Goal: Task Accomplishment & Management: Manage account settings

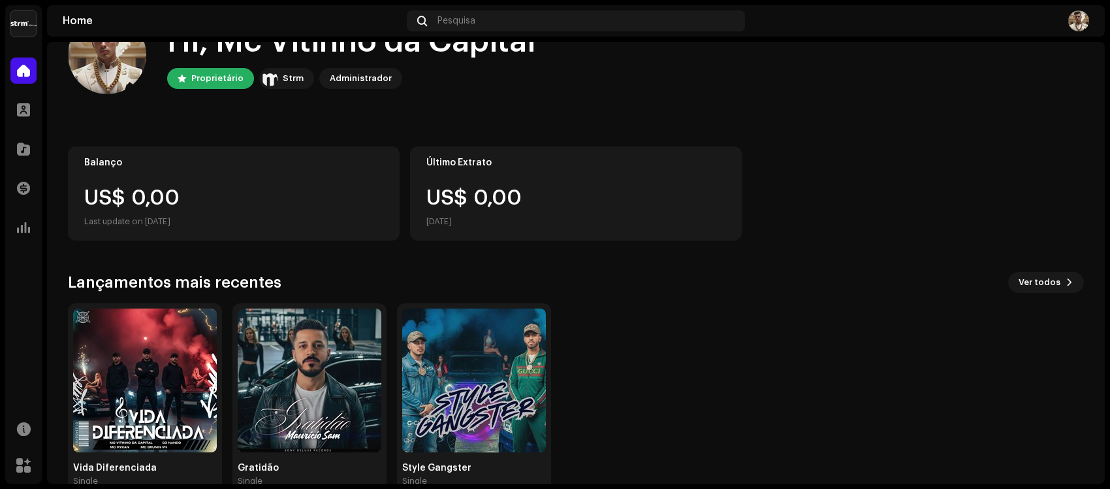
scroll to position [75, 0]
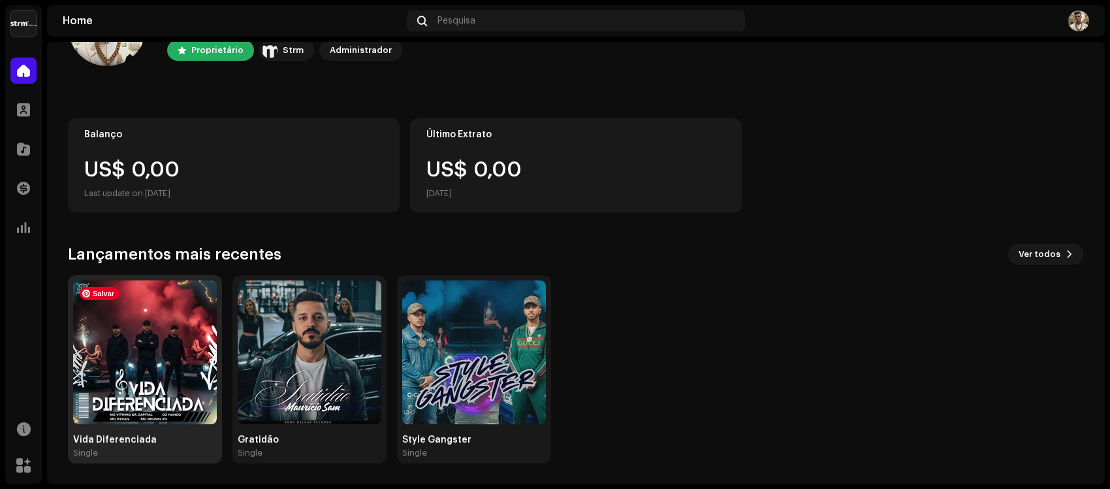
click at [159, 357] on img at bounding box center [145, 352] width 144 height 144
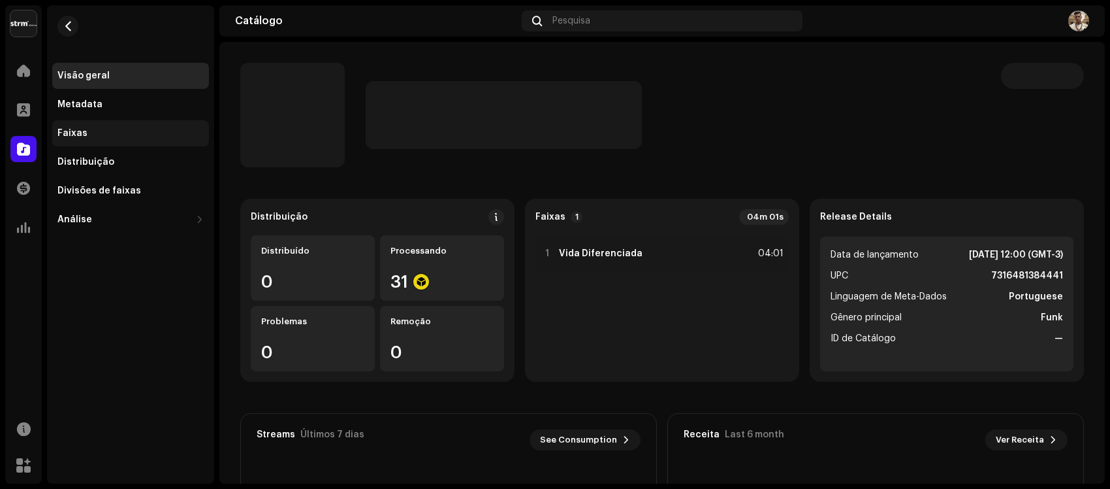
click at [105, 124] on div "Faixas" at bounding box center [130, 133] width 157 height 26
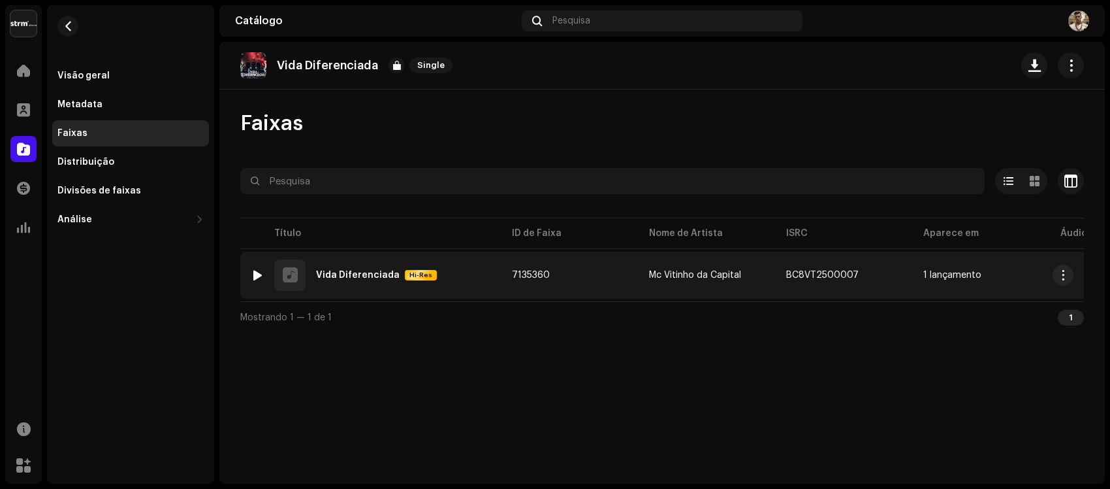
click at [458, 263] on div "1 Vida Diferenciada Hi-Res" at bounding box center [371, 274] width 240 height 31
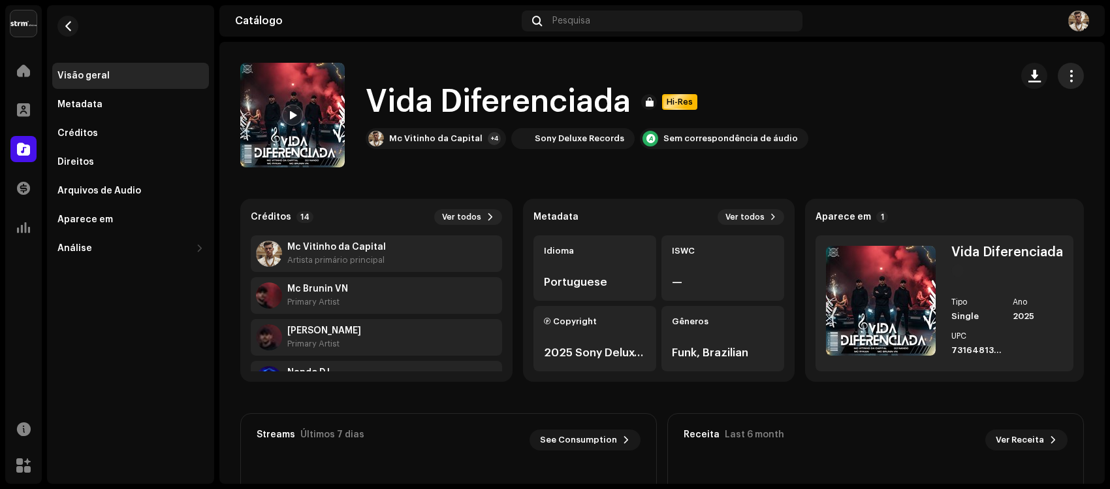
click at [1074, 77] on button "button" at bounding box center [1071, 76] width 26 height 26
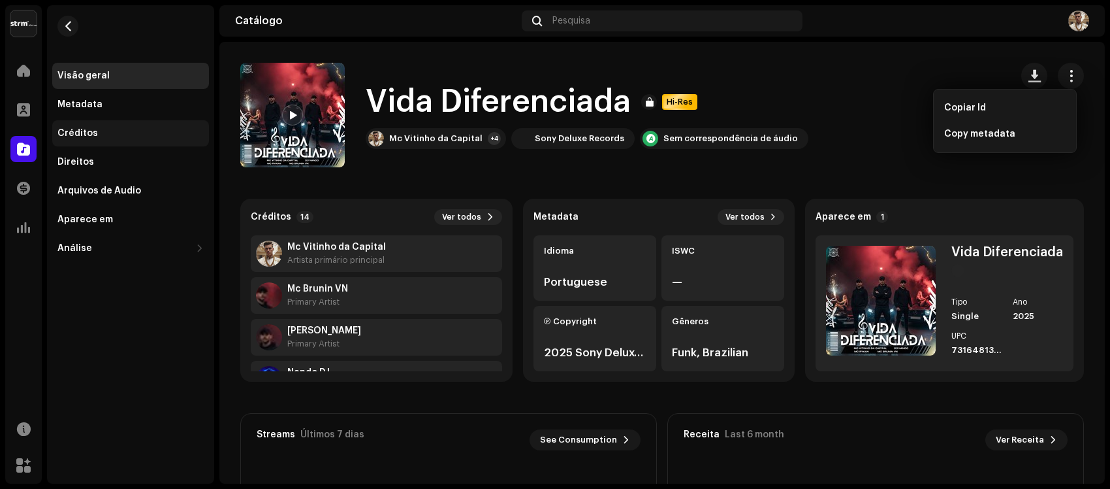
click at [76, 129] on div "Créditos" at bounding box center [77, 133] width 40 height 10
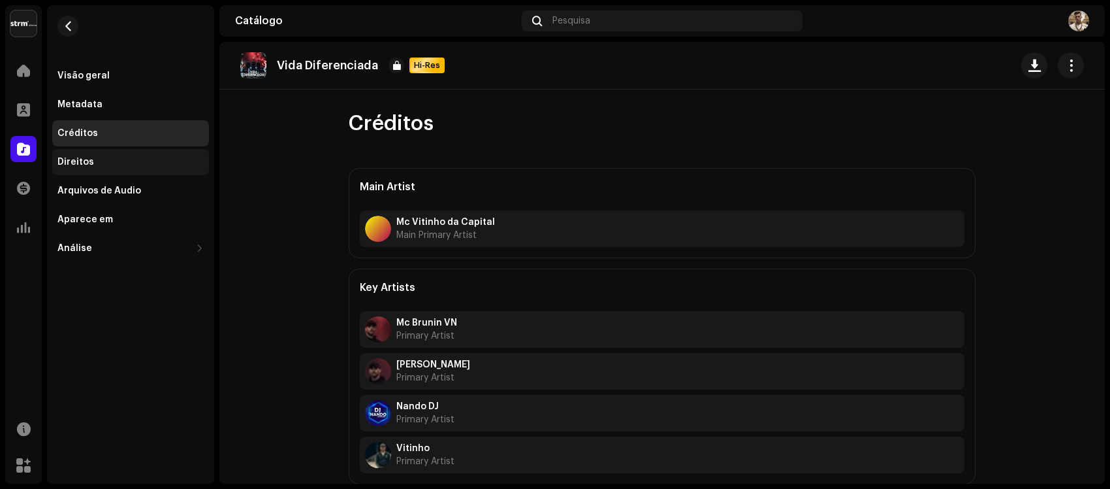
click at [80, 164] on div "Direitos" at bounding box center [75, 162] width 37 height 10
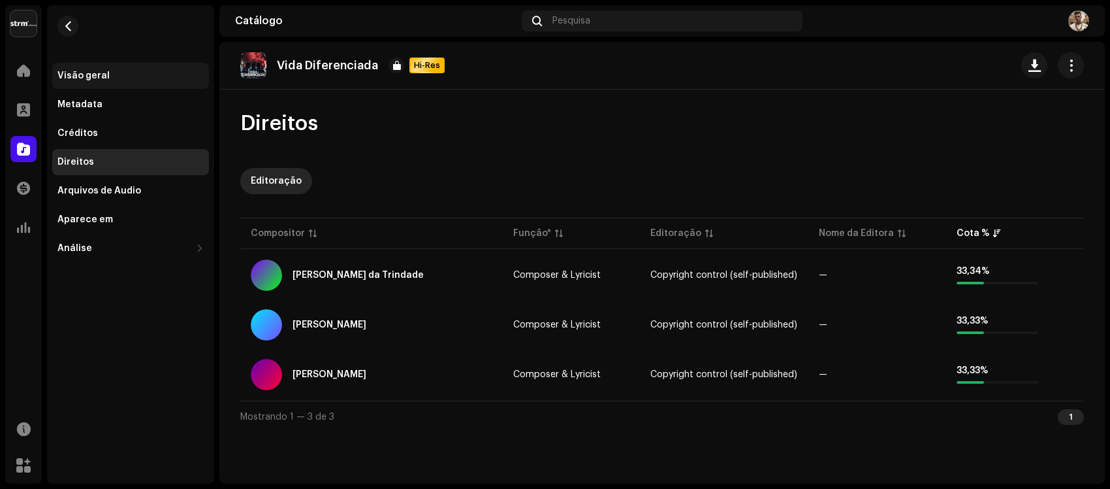
click at [85, 88] on div "Visão geral" at bounding box center [130, 76] width 157 height 26
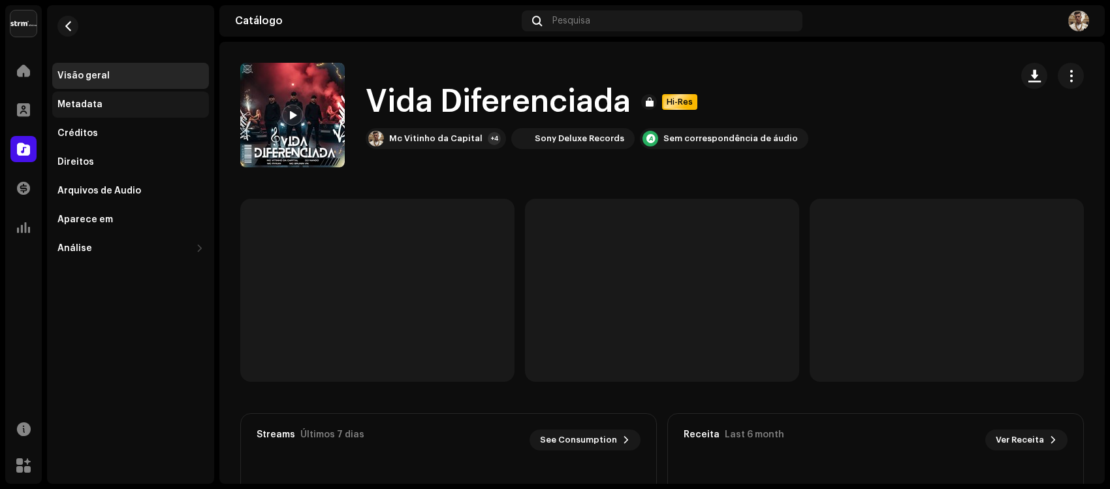
click at [85, 97] on div "Metadata" at bounding box center [130, 104] width 157 height 26
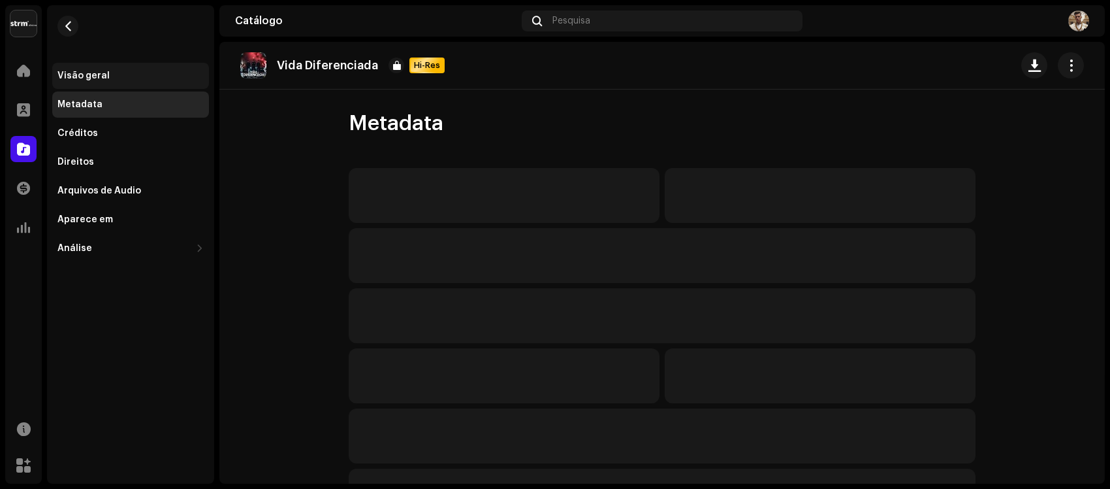
click at [95, 69] on div "Visão geral" at bounding box center [130, 76] width 157 height 26
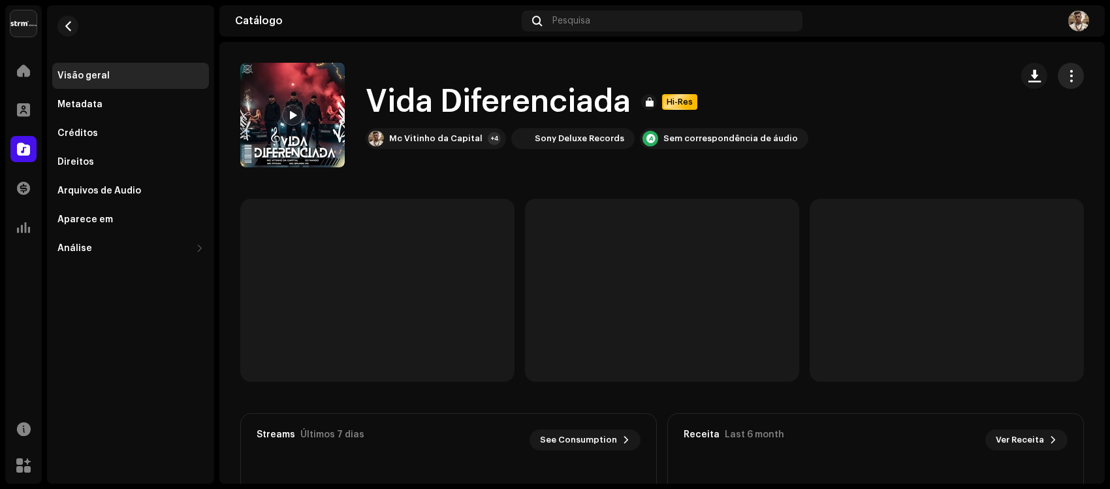
click at [1065, 71] on span "button" at bounding box center [1071, 76] width 12 height 10
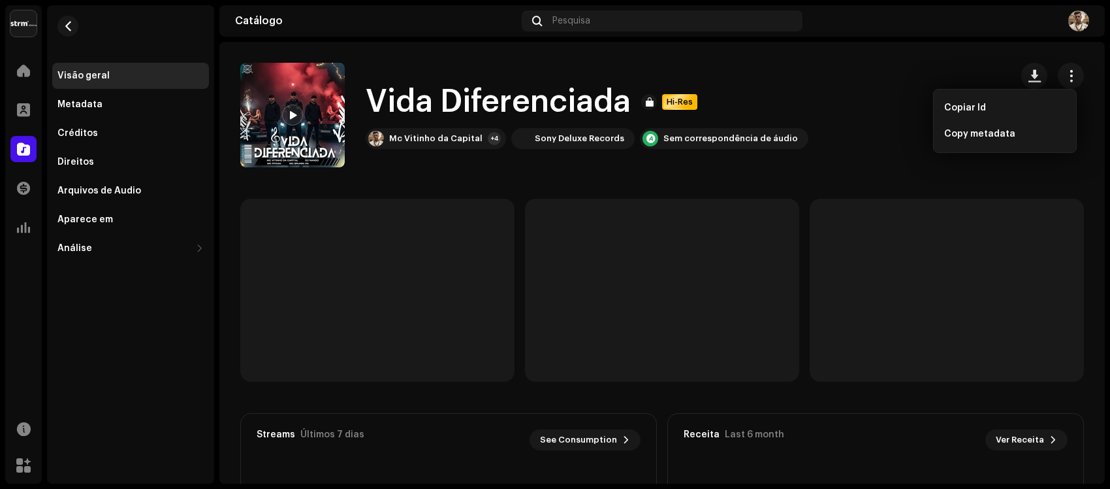
click at [118, 89] on div "Visão geral Metadata Créditos Direitos Arquivos de Áudio Aparece em Análise Con…" at bounding box center [130, 162] width 157 height 199
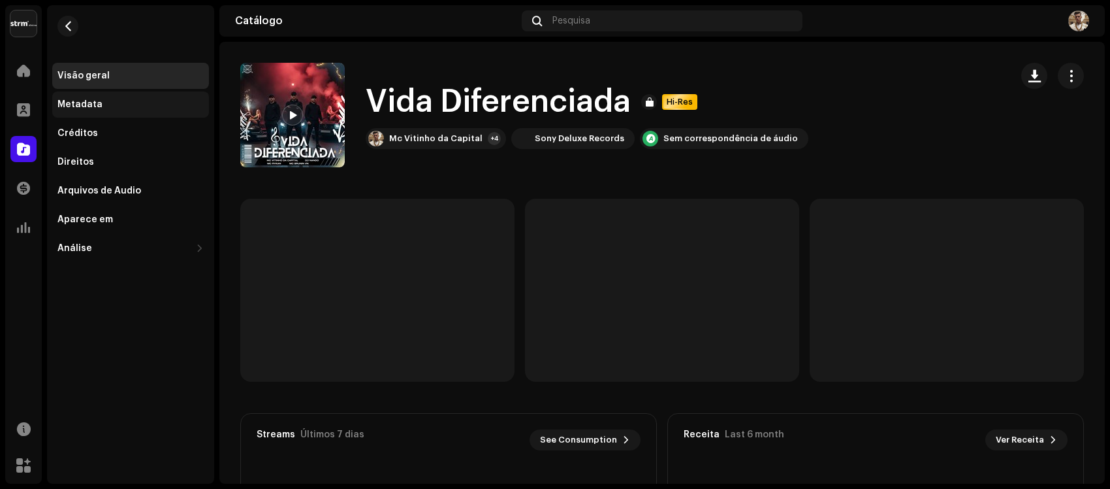
click at [95, 110] on div "Metadata" at bounding box center [130, 104] width 157 height 26
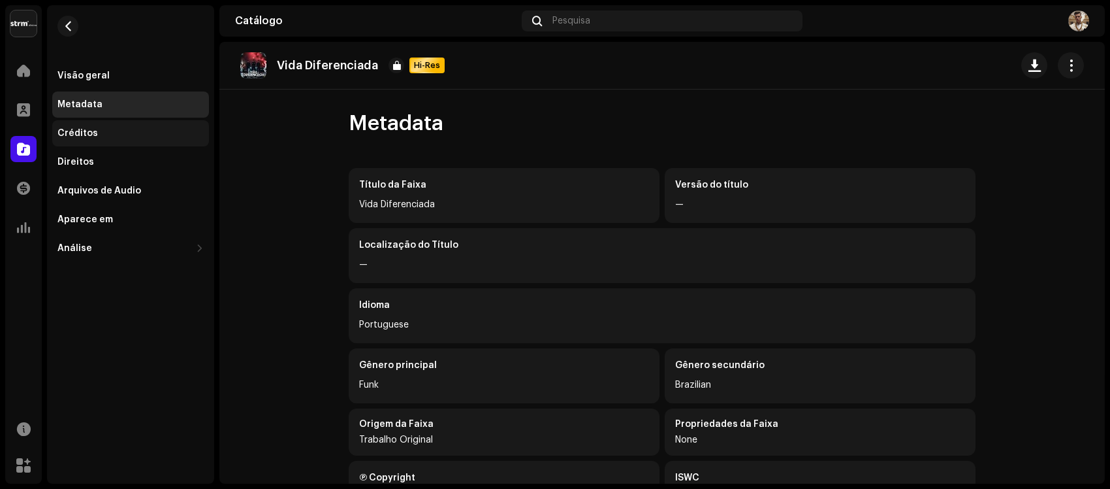
click at [95, 136] on div "Créditos" at bounding box center [77, 133] width 40 height 10
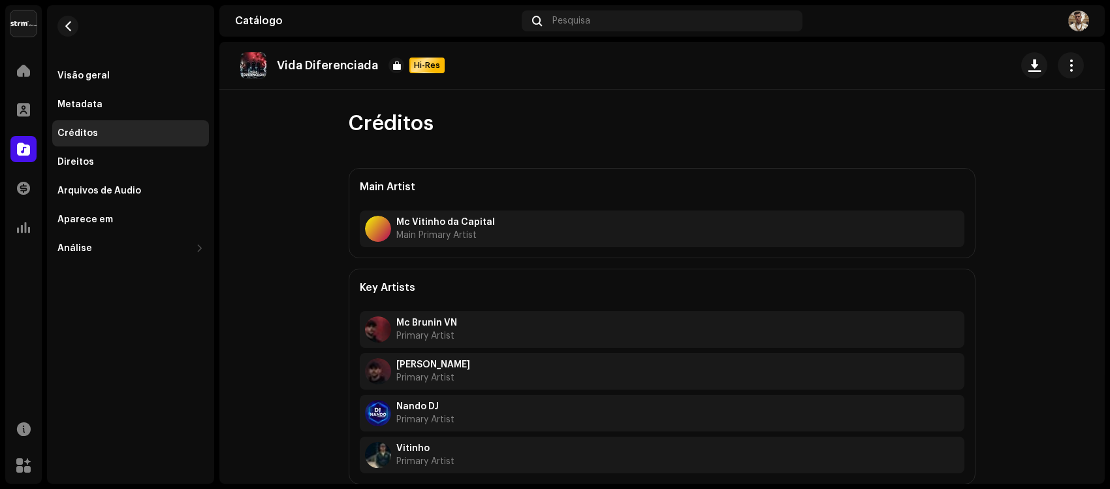
click at [91, 175] on div "Visão geral Metadata Créditos Direitos Arquivos de Áudio Aparece em Análise Con…" at bounding box center [130, 162] width 157 height 199
click at [103, 147] on div "Visão geral Metadata Créditos Direitos Arquivos de Áudio Aparece em Análise Con…" at bounding box center [130, 162] width 157 height 199
click at [96, 167] on div "Direitos" at bounding box center [130, 162] width 146 height 10
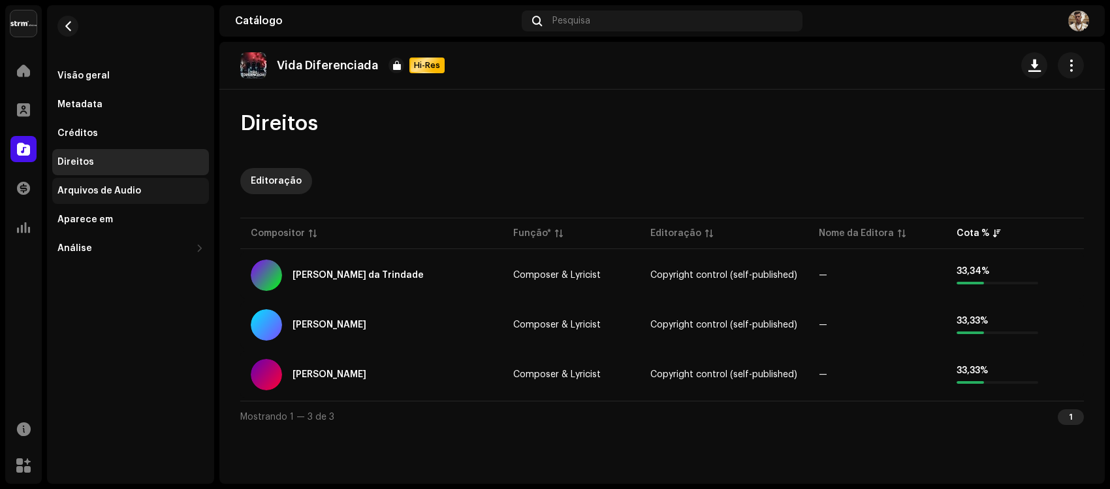
click at [109, 187] on div "Arquivos de Áudio" at bounding box center [99, 190] width 84 height 10
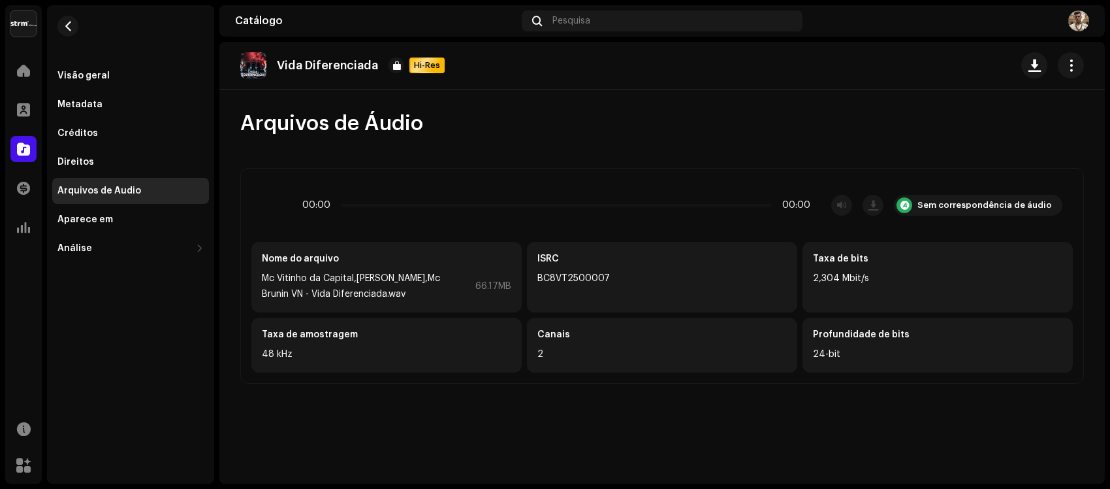
click at [113, 233] on div "Visão geral Metadata Créditos Direitos Arquivos de Áudio Aparece em Análise Con…" at bounding box center [130, 162] width 157 height 199
click at [113, 227] on div "Aparece em" at bounding box center [130, 219] width 157 height 26
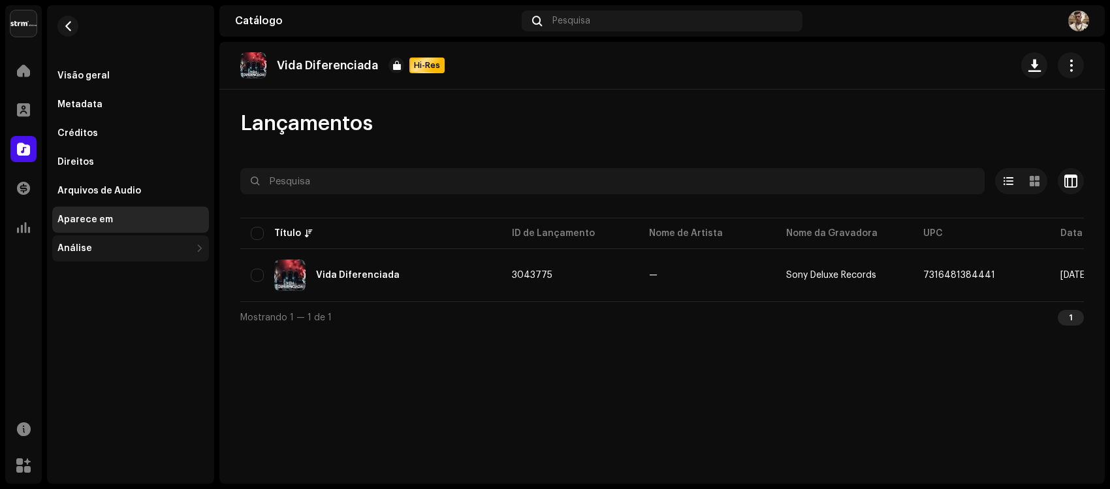
click at [82, 244] on div "Análise" at bounding box center [74, 248] width 35 height 10
click at [52, 25] on re-m-nav-back at bounding box center [67, 33] width 31 height 57
click at [61, 28] on button "button" at bounding box center [67, 26] width 21 height 21
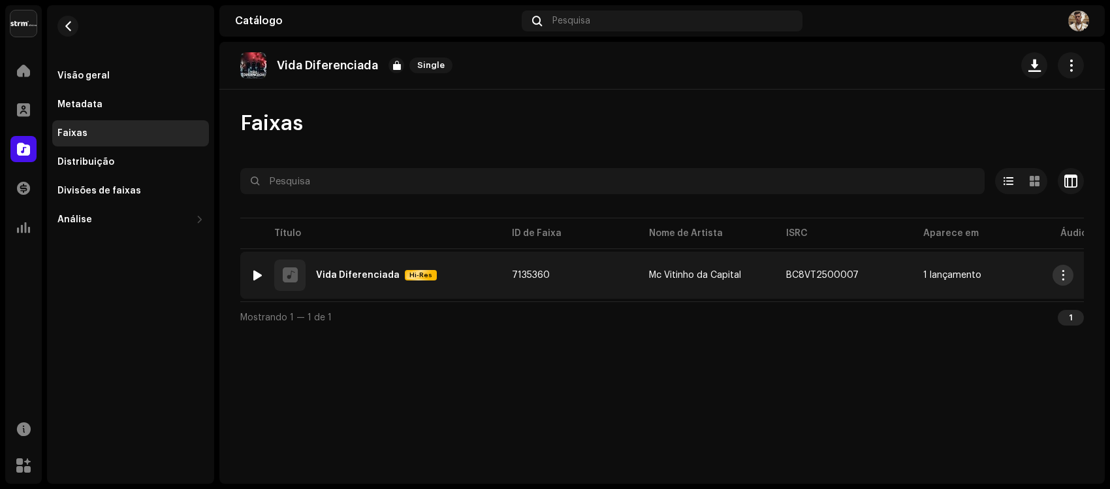
click at [1070, 271] on button "button" at bounding box center [1063, 275] width 21 height 21
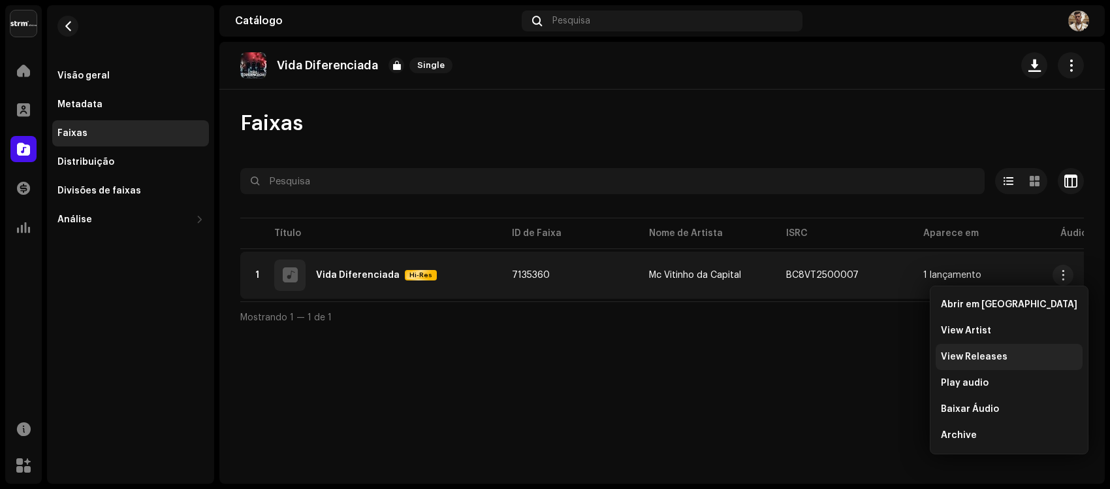
click at [993, 359] on span "View Releases" at bounding box center [974, 356] width 67 height 10
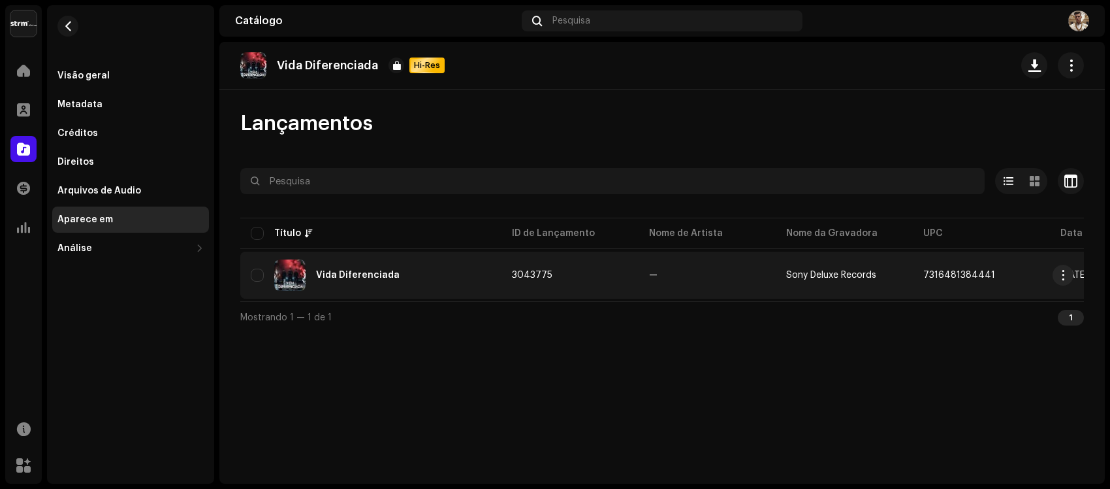
click at [621, 276] on td "3043775" at bounding box center [570, 274] width 137 height 47
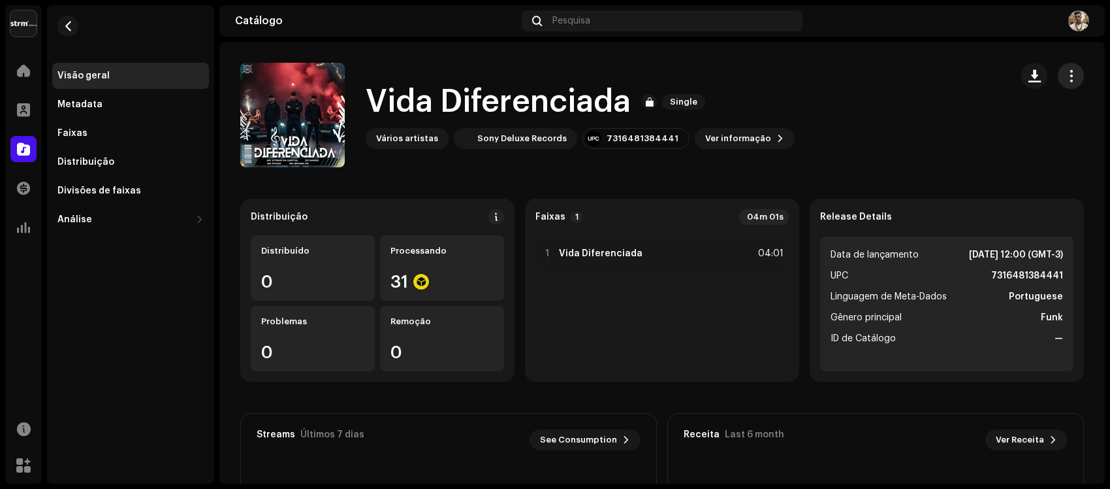
click at [1069, 82] on button "button" at bounding box center [1071, 76] width 26 height 26
click at [705, 140] on span "Ver informação" at bounding box center [738, 138] width 66 height 26
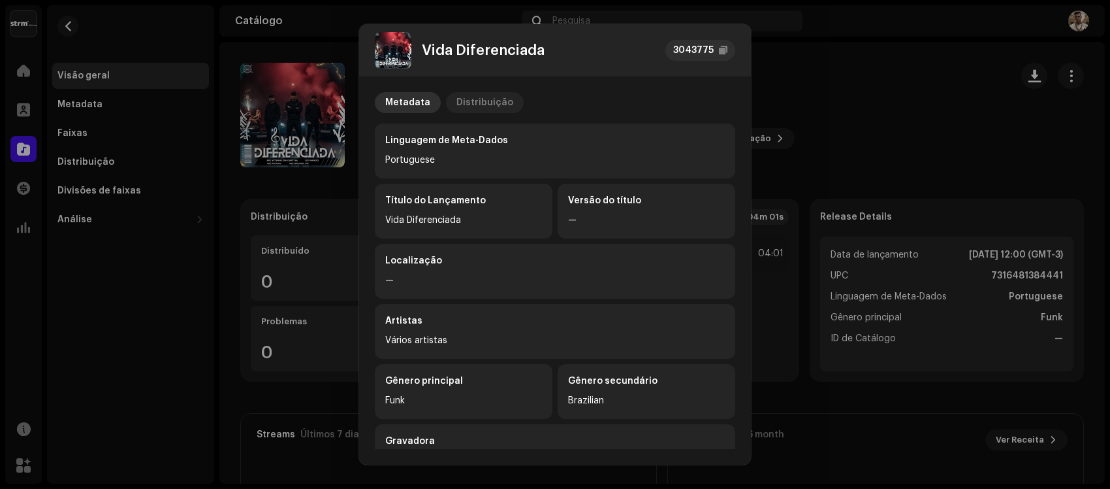
click at [484, 101] on div "Distribuição" at bounding box center [485, 102] width 57 height 21
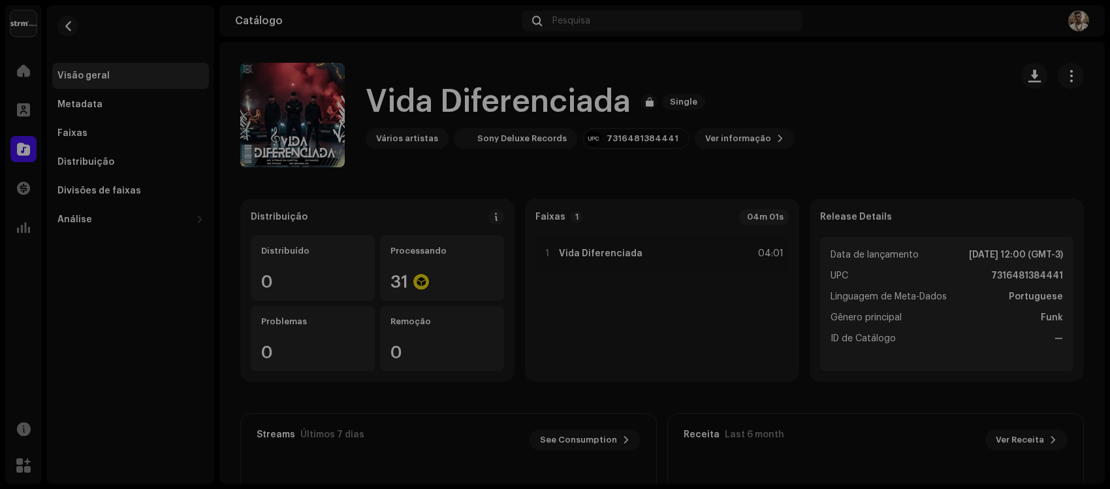
click at [983, 102] on div "Vida Diferenciada 3043775 Metadata Distribuição Data de lançamento [DATE] 12:00…" at bounding box center [555, 244] width 1110 height 489
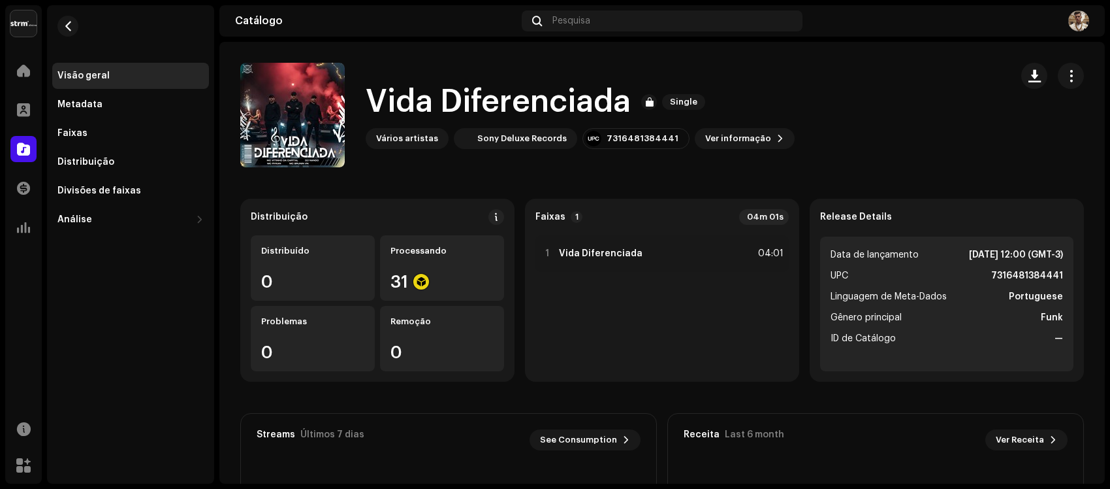
click at [391, 137] on div "Vários artistas" at bounding box center [407, 138] width 62 height 10
click at [136, 187] on div "Divisões de faixas" at bounding box center [130, 190] width 146 height 10
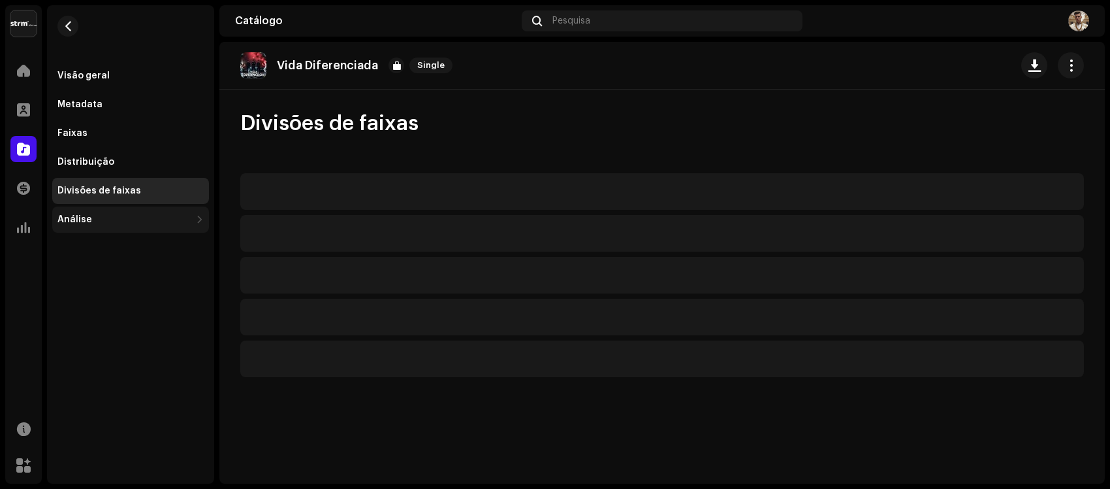
click at [134, 214] on div "Análise" at bounding box center [123, 219] width 133 height 10
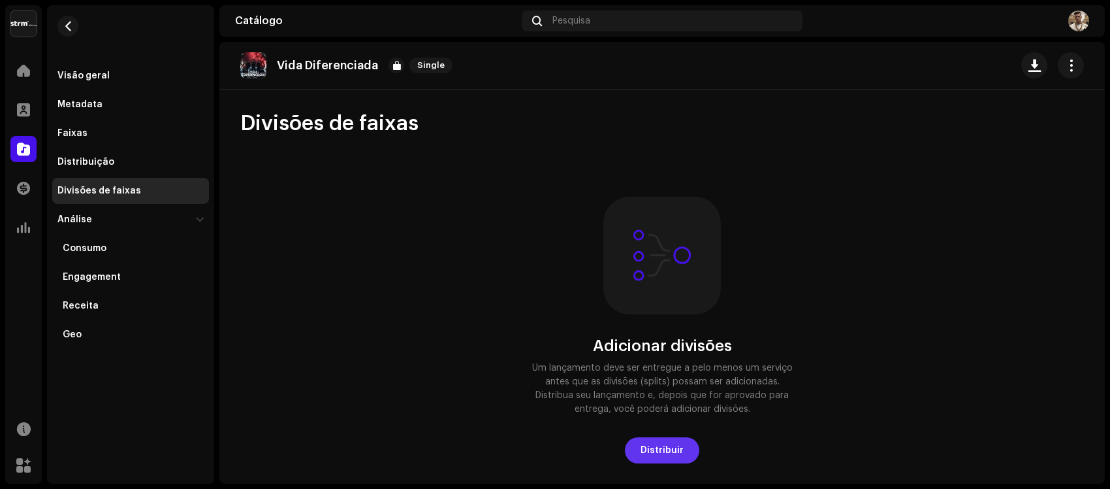
click at [636, 444] on button "Distribuir" at bounding box center [662, 450] width 74 height 26
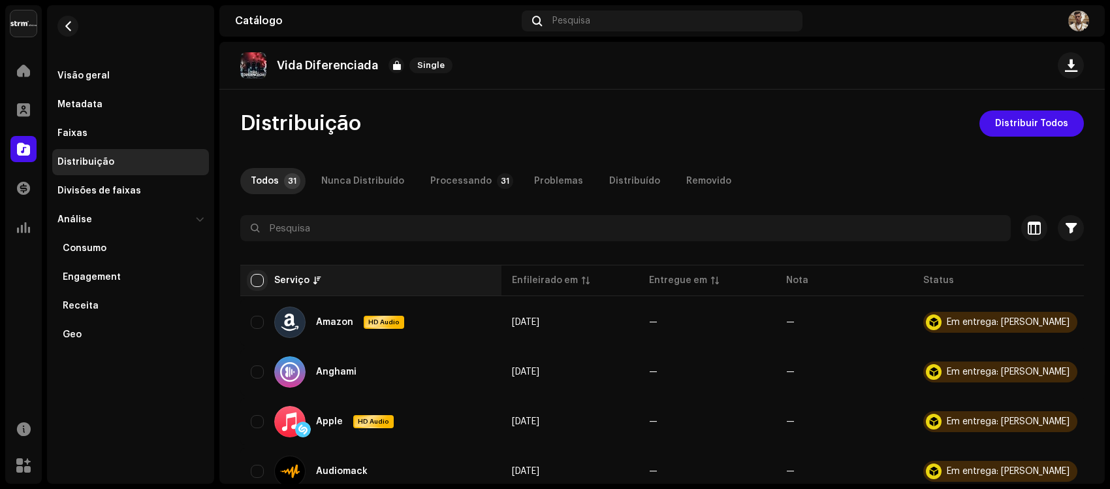
click at [256, 274] on input "checkbox" at bounding box center [257, 280] width 13 height 13
checkbox input "true"
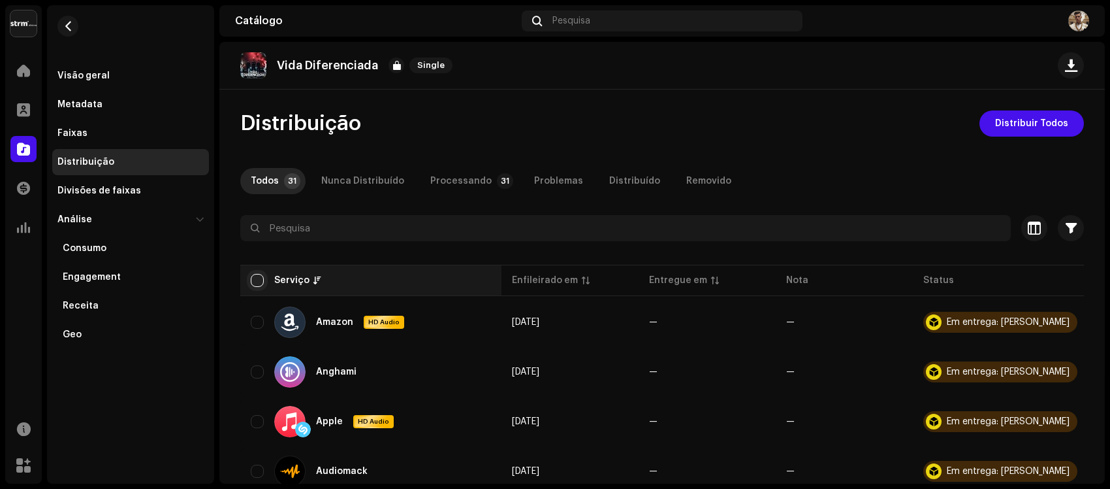
checkbox input "true"
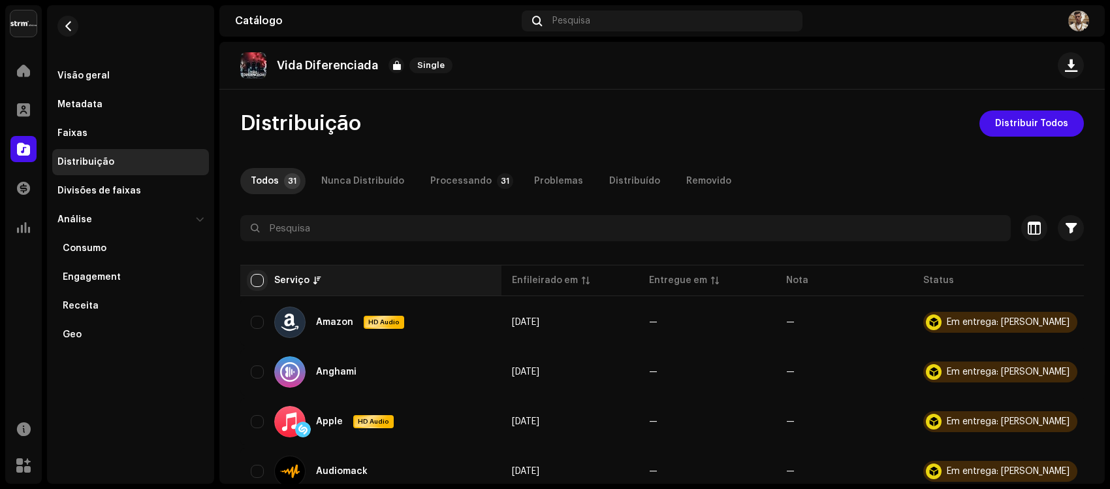
checkbox input "true"
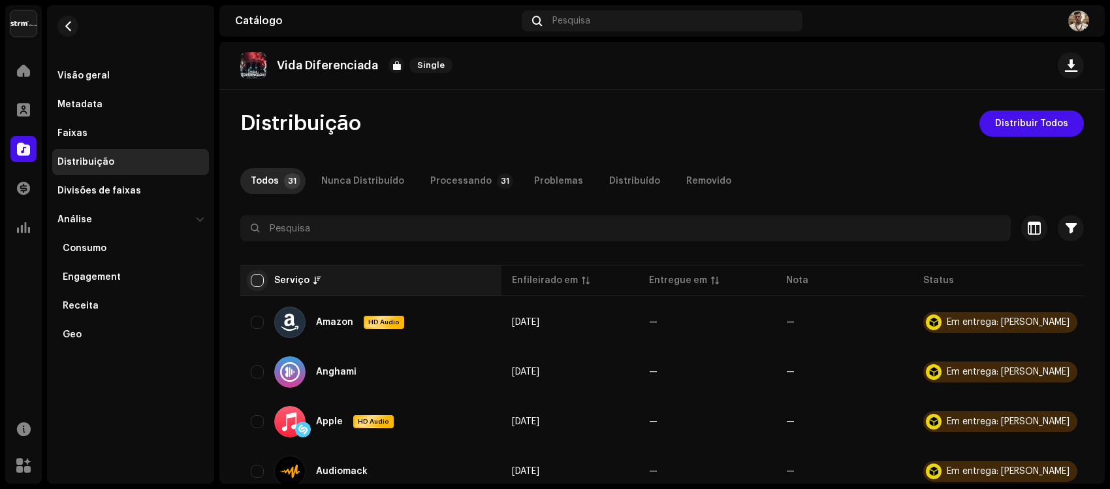
checkbox input "true"
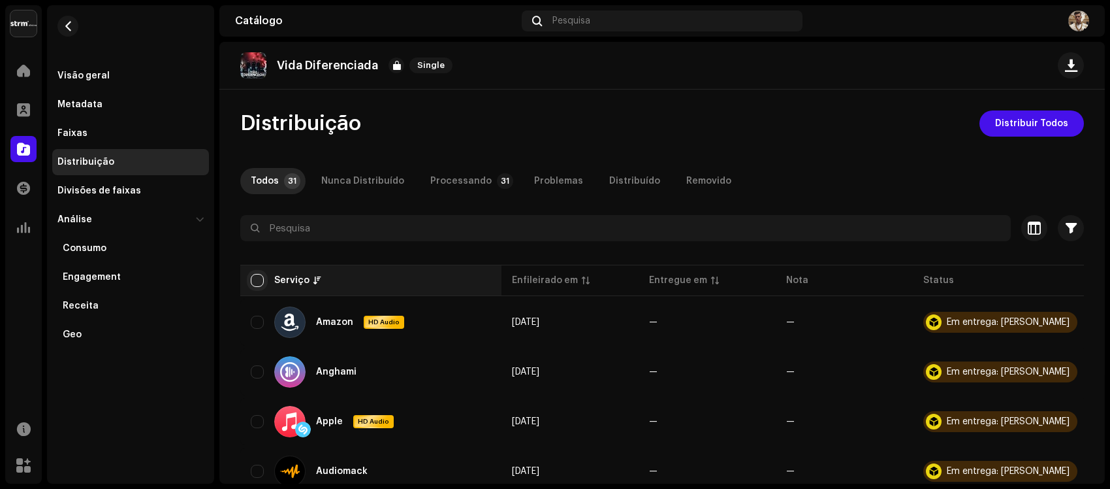
checkbox input "true"
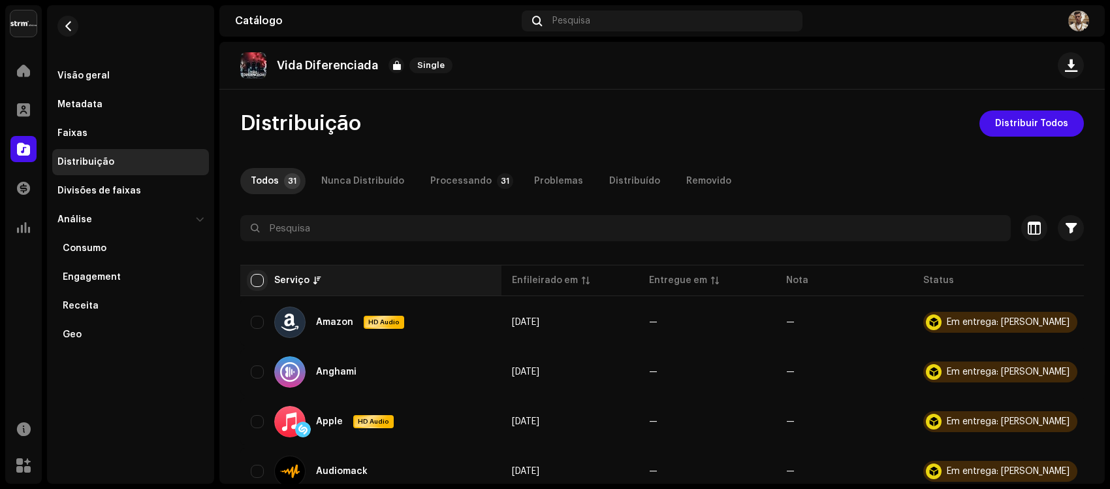
checkbox input "true"
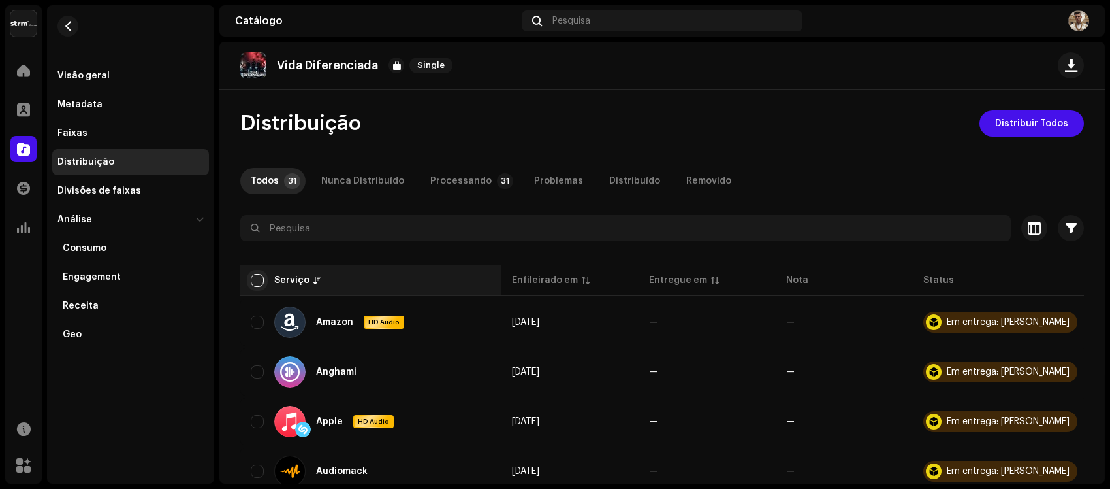
checkbox input "true"
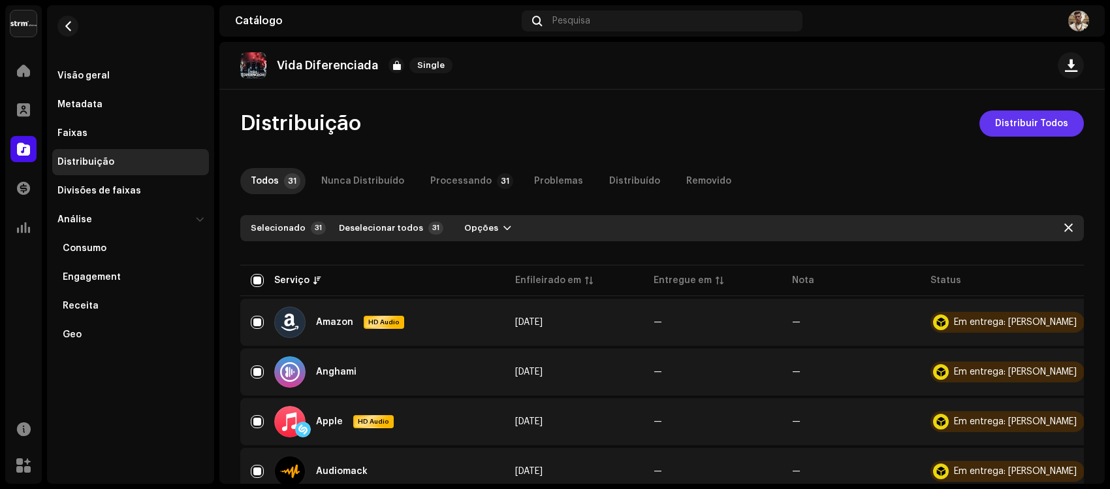
click at [995, 126] on span "Distribuir Todos" at bounding box center [1031, 123] width 73 height 26
click at [784, 123] on div "Não Elegível Para Distribuição Os serviços selecionados não estão qualificados …" at bounding box center [555, 244] width 1110 height 489
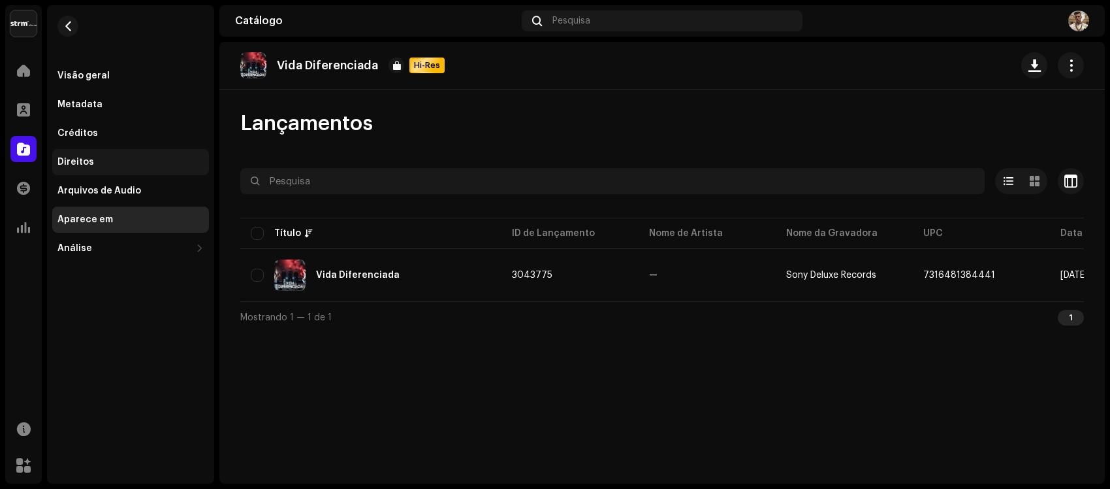
click at [88, 171] on div "Direitos" at bounding box center [130, 162] width 157 height 26
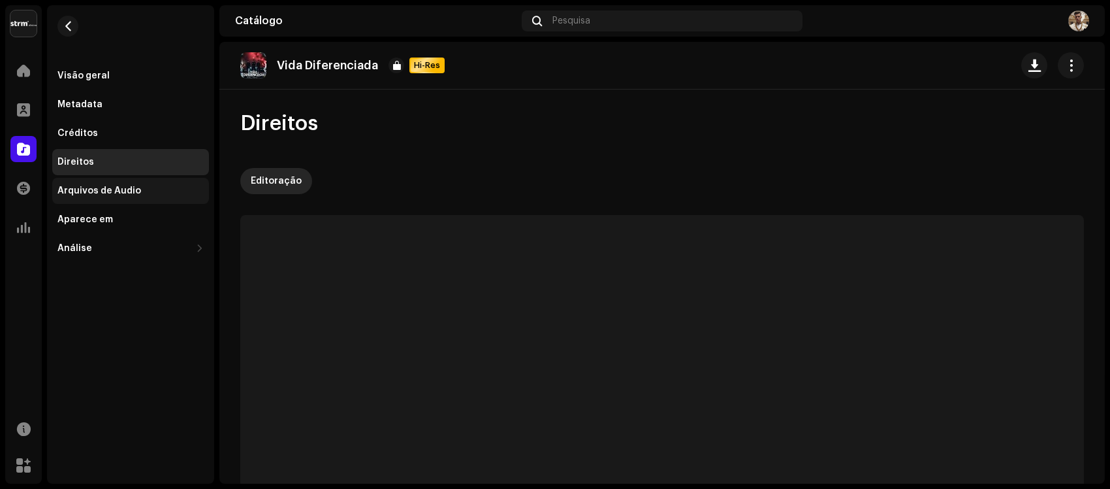
click at [91, 188] on div "Arquivos de Áudio" at bounding box center [99, 190] width 84 height 10
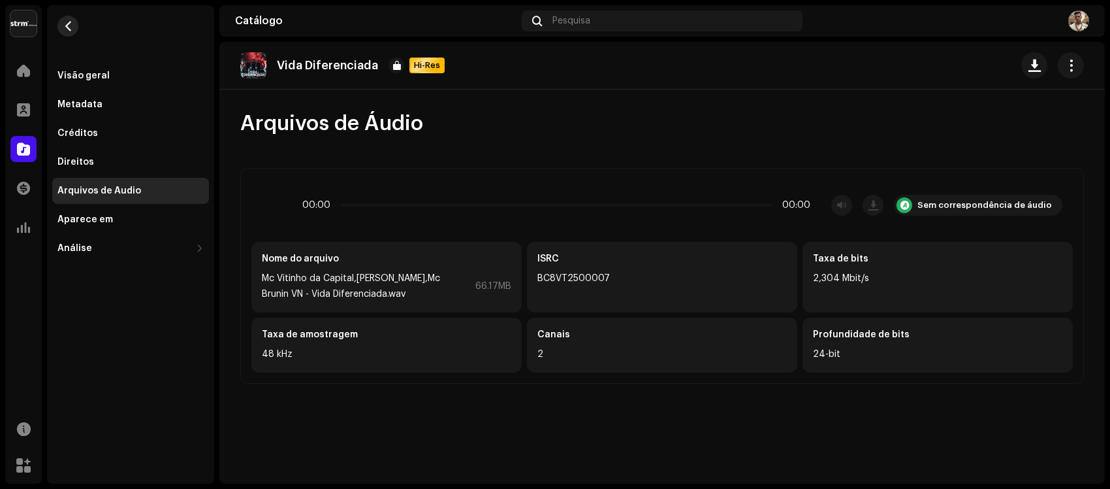
click at [62, 24] on button "button" at bounding box center [67, 26] width 21 height 21
click at [75, 29] on button "button" at bounding box center [67, 26] width 21 height 21
drag, startPoint x: 66, startPoint y: 97, endPoint x: 78, endPoint y: 85, distance: 17.1
click at [66, 97] on div "Metadata" at bounding box center [130, 104] width 157 height 26
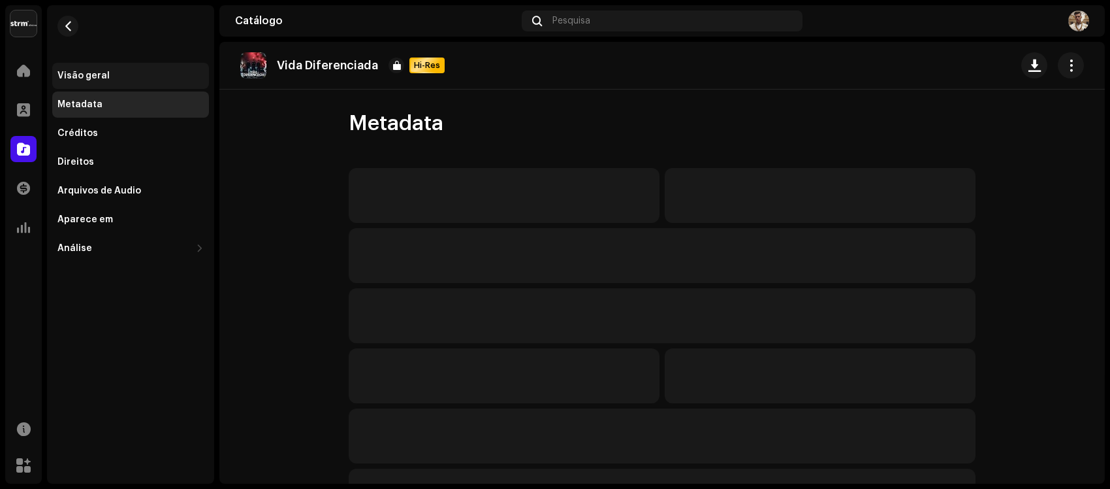
click at [84, 79] on div "Visão geral" at bounding box center [83, 76] width 52 height 10
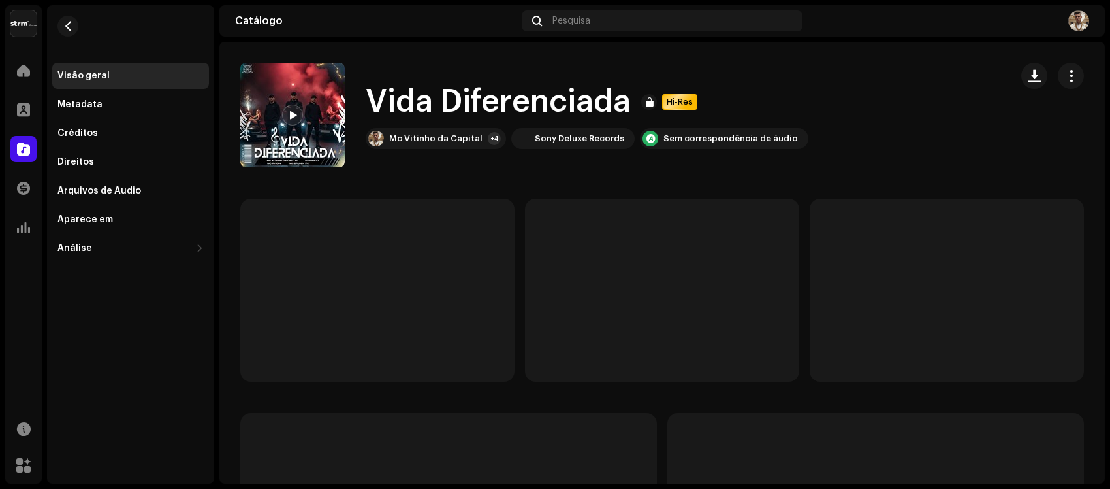
click at [56, 27] on re-m-nav-back at bounding box center [67, 33] width 31 height 57
click at [71, 21] on span "button" at bounding box center [68, 26] width 10 height 10
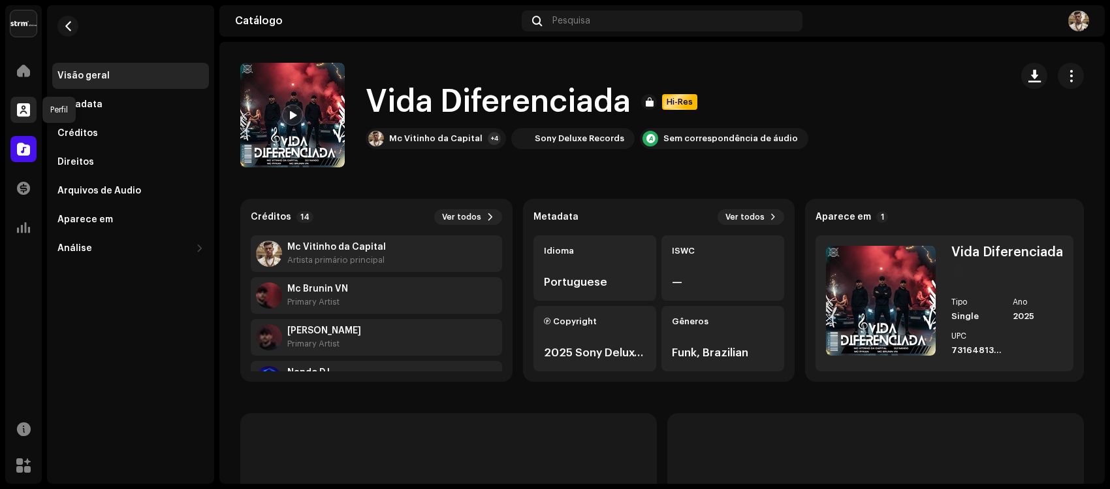
click at [25, 115] on span at bounding box center [23, 110] width 13 height 10
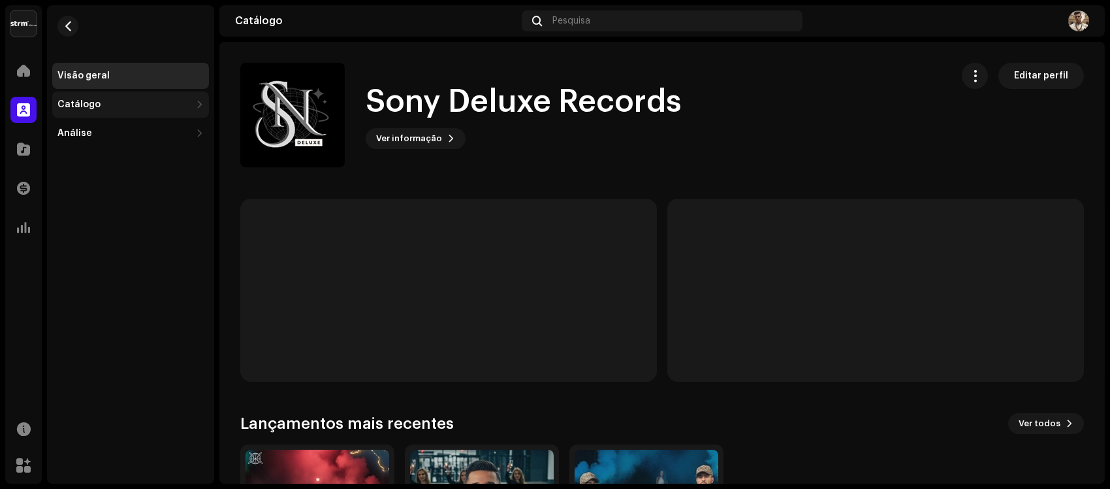
click at [69, 111] on div "Catálogo" at bounding box center [130, 104] width 157 height 26
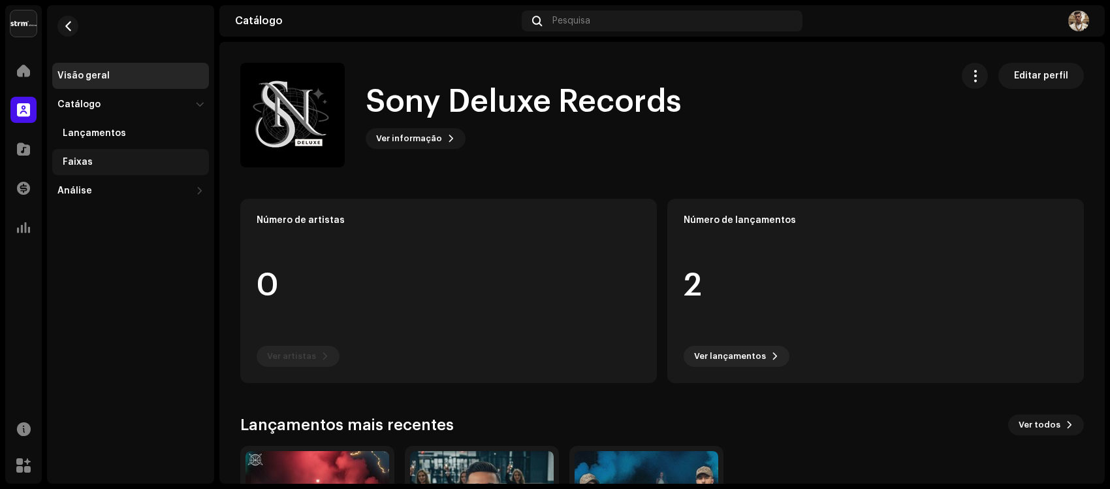
click at [90, 154] on div "Faixas" at bounding box center [130, 162] width 157 height 26
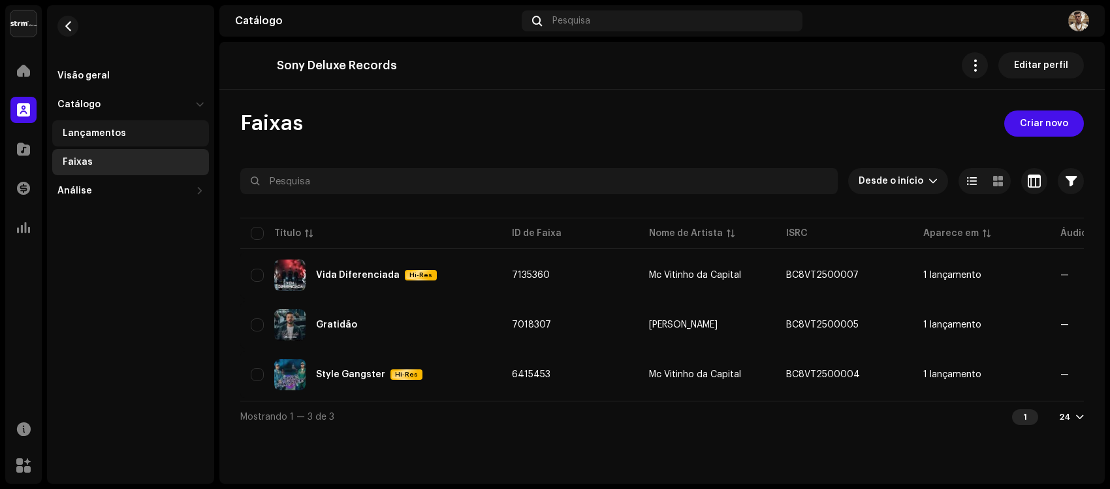
click at [63, 125] on div "Lançamentos" at bounding box center [130, 133] width 157 height 26
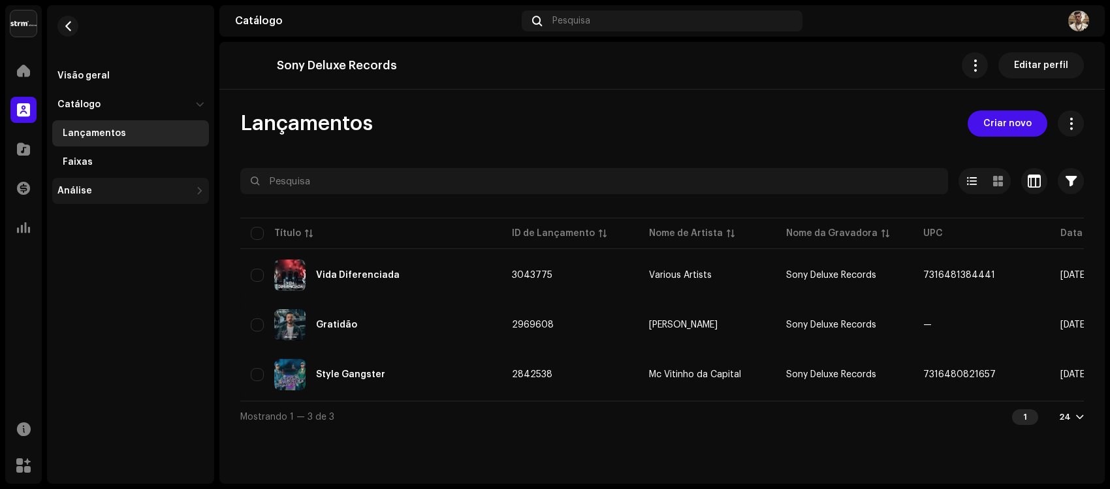
click at [108, 187] on div "Análise" at bounding box center [123, 190] width 133 height 10
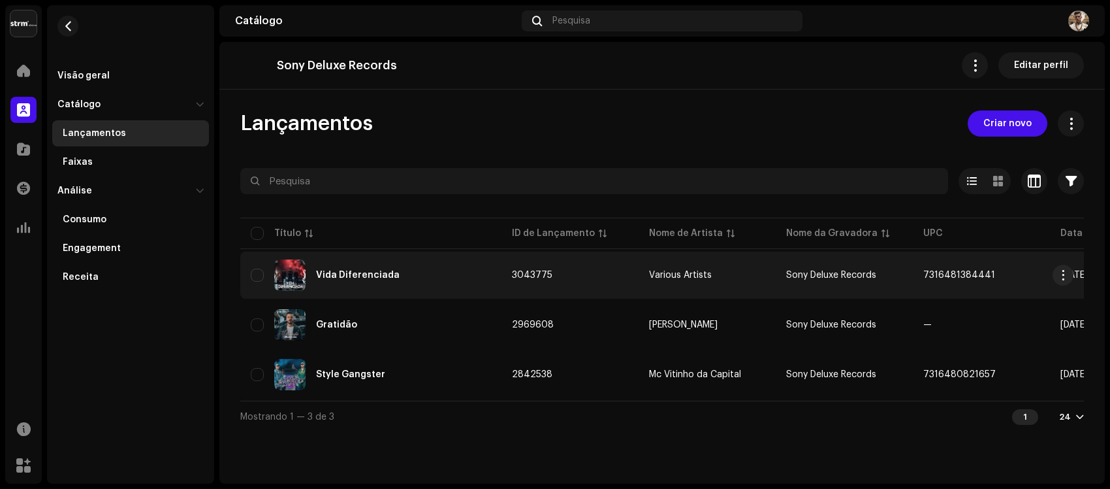
click at [363, 287] on div "Vida Diferenciada" at bounding box center [371, 274] width 240 height 31
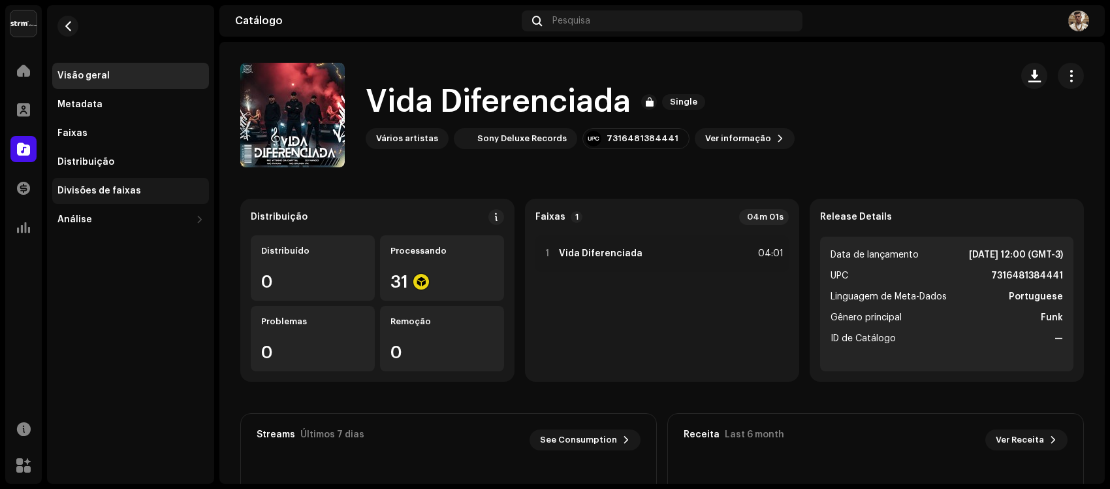
click at [95, 193] on div "Divisões de faixas" at bounding box center [99, 190] width 84 height 10
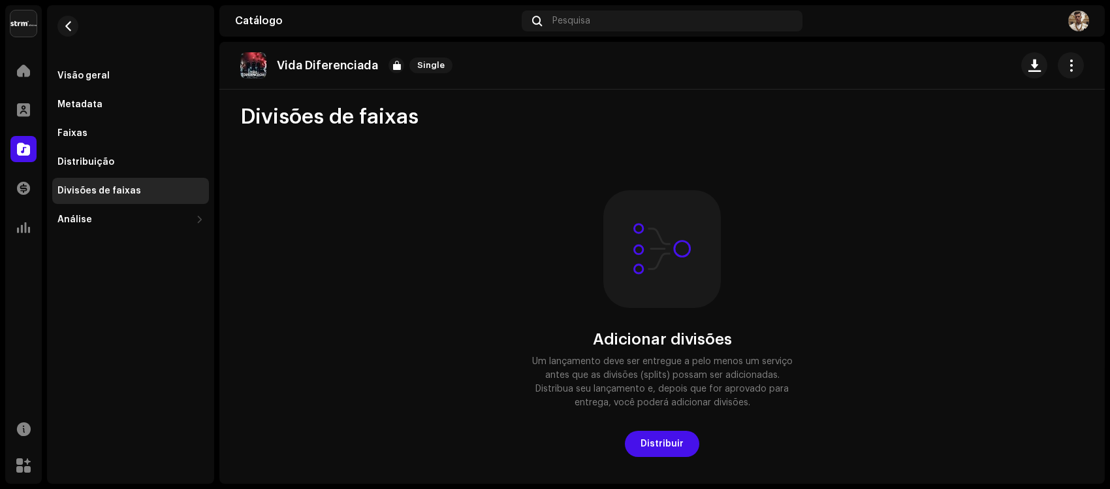
scroll to position [8, 0]
click at [671, 439] on span "Distribuir" at bounding box center [662, 442] width 43 height 26
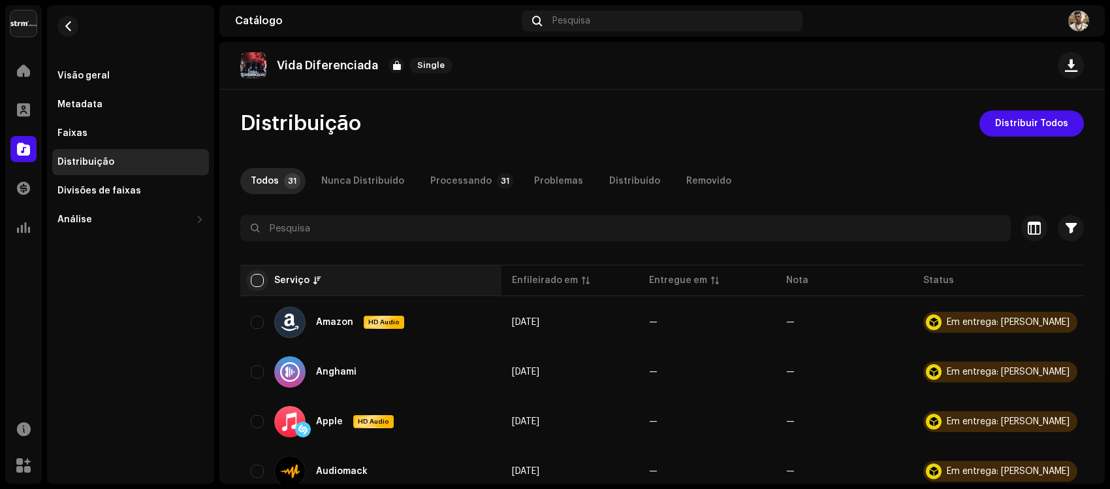
click at [258, 276] on input "checkbox" at bounding box center [257, 280] width 13 height 13
checkbox input "true"
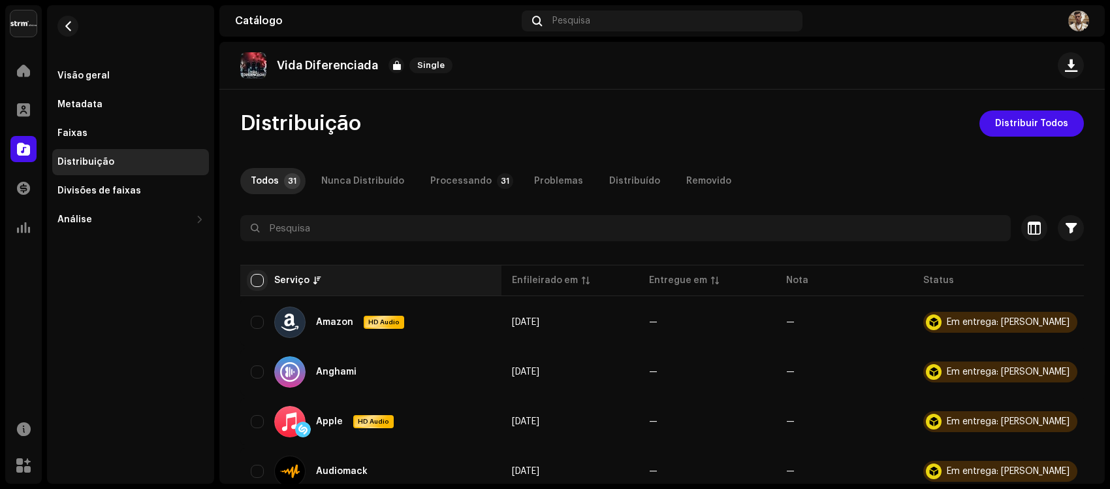
checkbox input "true"
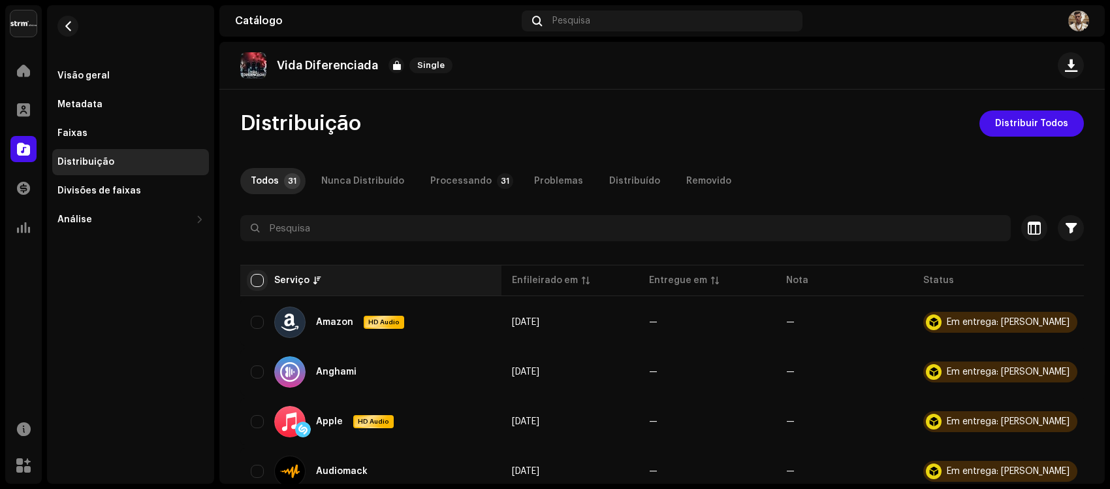
checkbox input "true"
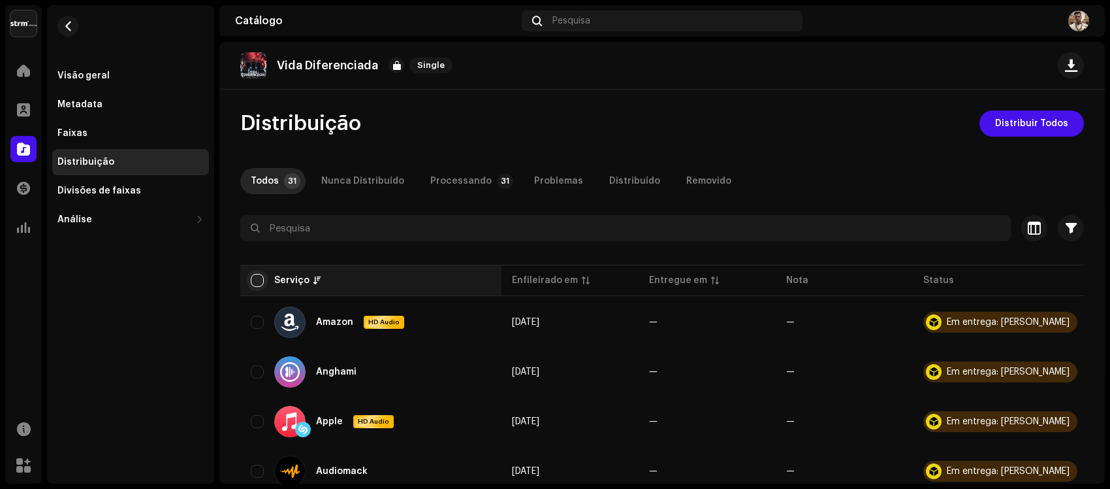
checkbox input "true"
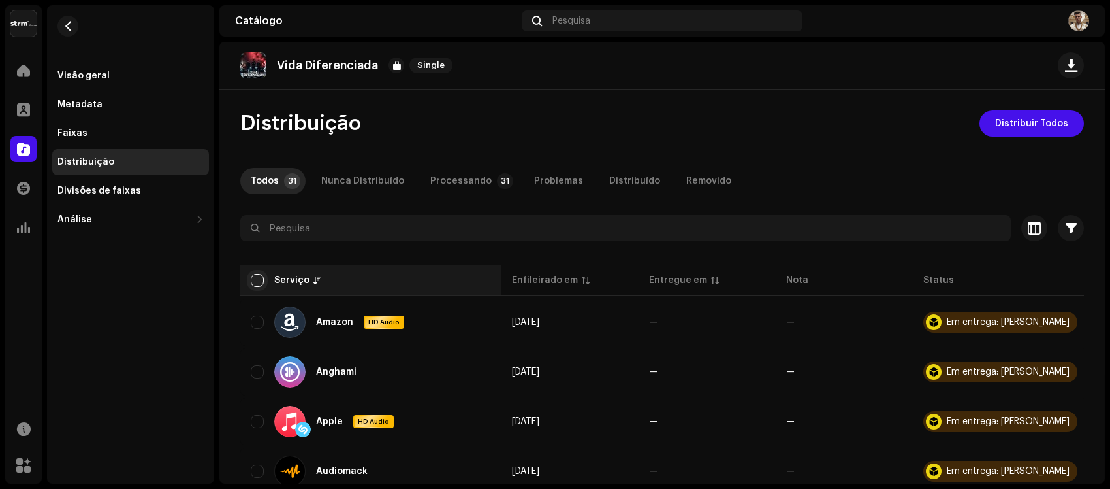
checkbox input "true"
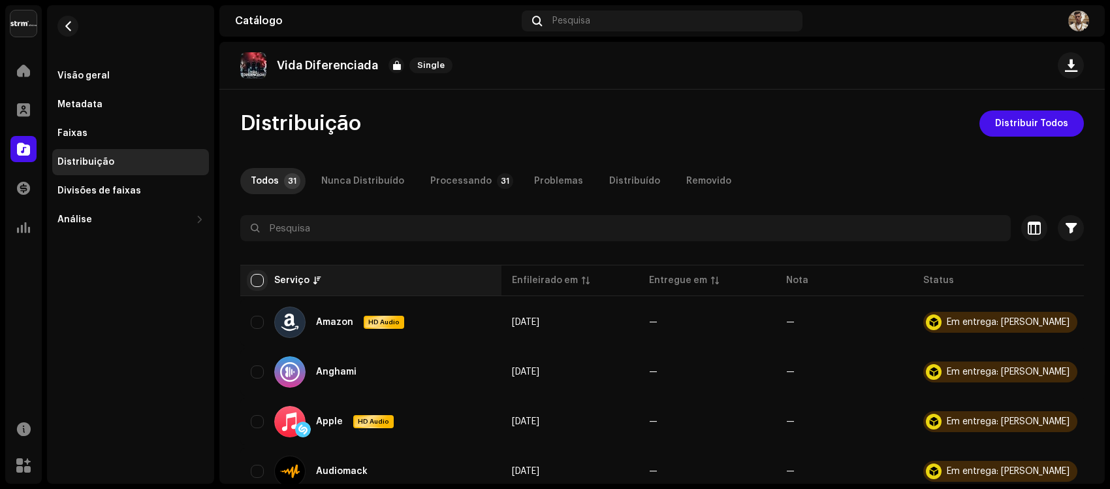
checkbox input "true"
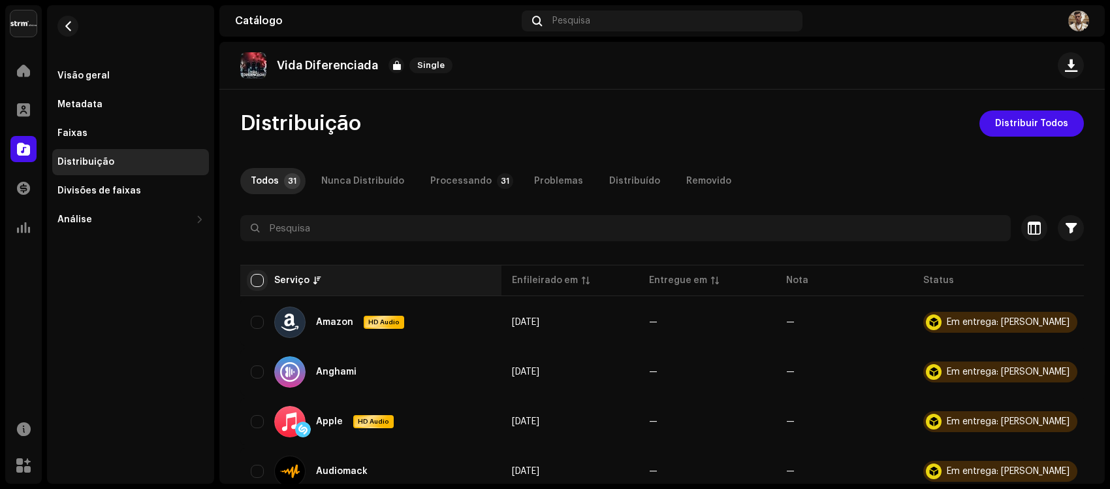
checkbox input "true"
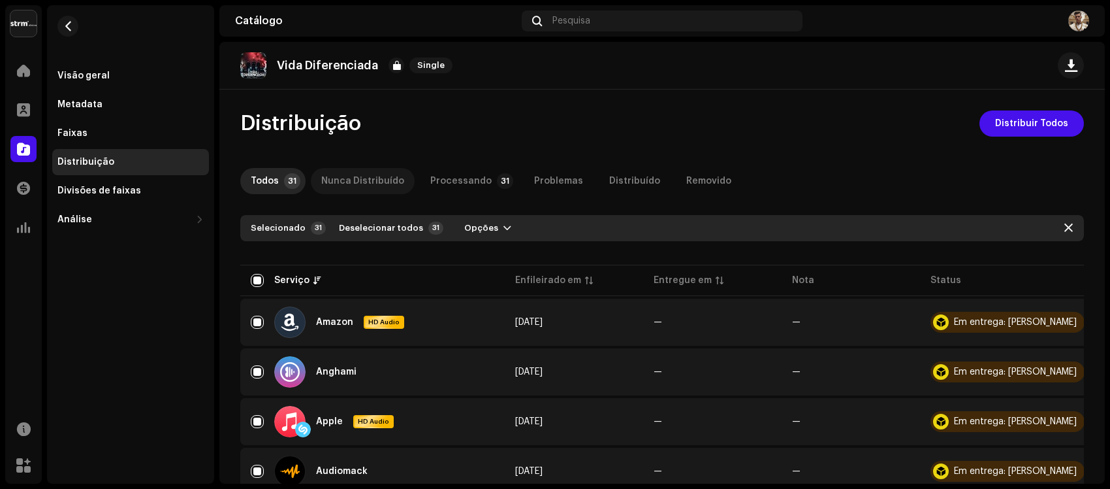
click at [355, 183] on div "Nunca Distribuído" at bounding box center [362, 181] width 83 height 26
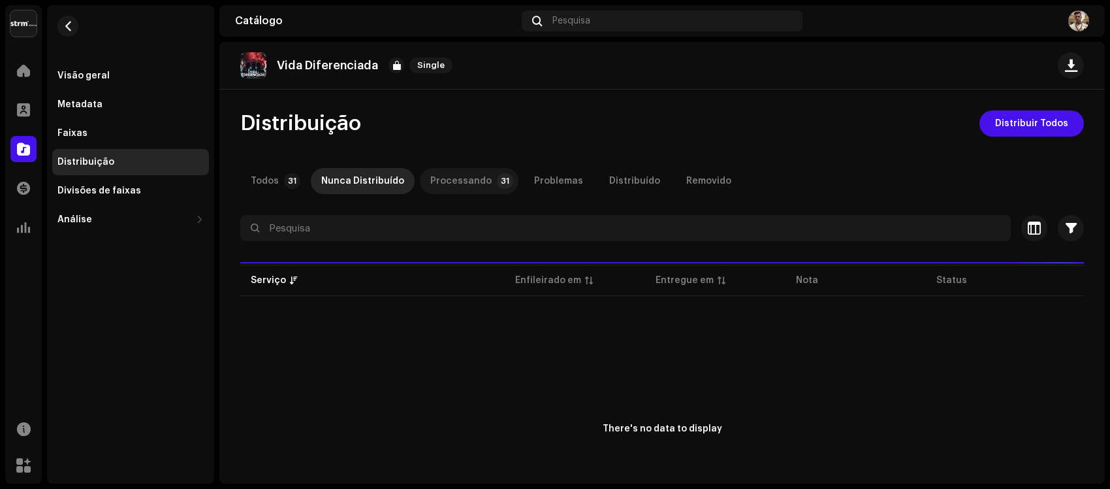
click at [460, 190] on div "Processando" at bounding box center [460, 181] width 61 height 26
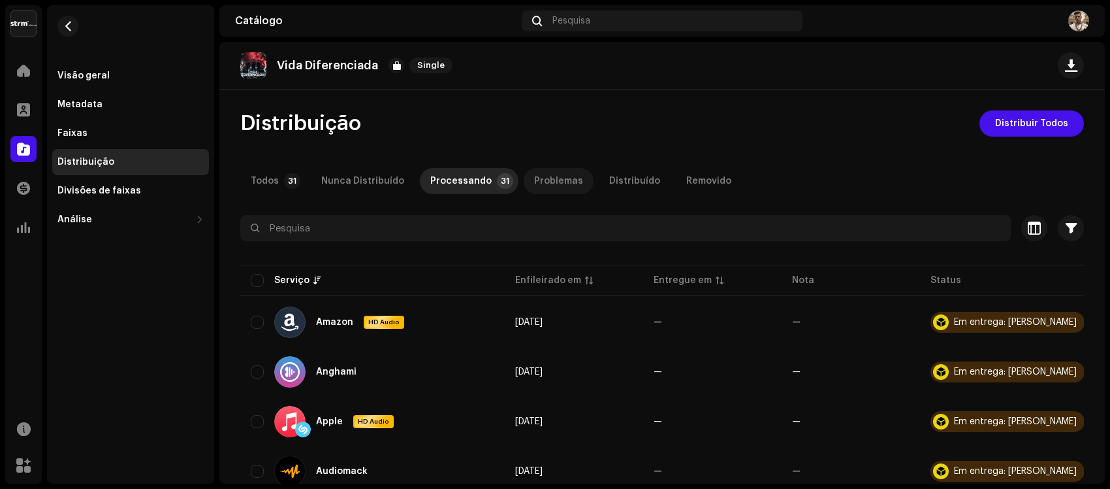
click at [552, 175] on div "Problemas" at bounding box center [558, 181] width 49 height 26
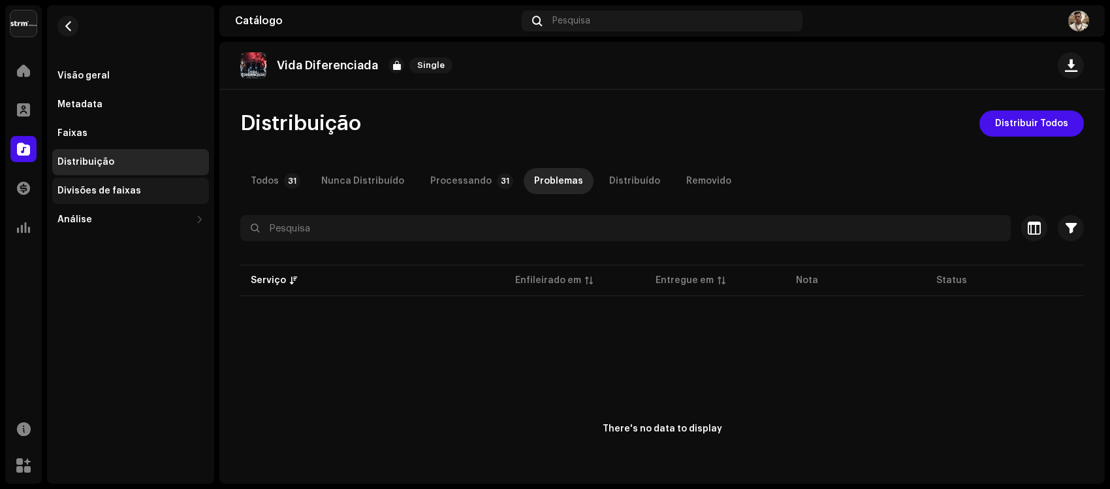
click at [103, 184] on div "Divisões de faixas" at bounding box center [130, 191] width 157 height 26
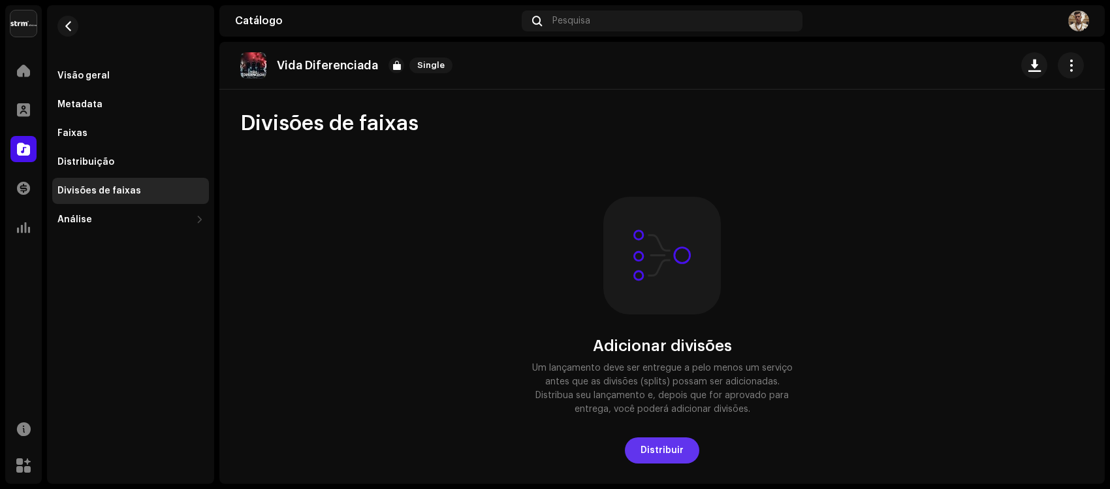
click at [658, 445] on span "Distribuir" at bounding box center [662, 450] width 43 height 26
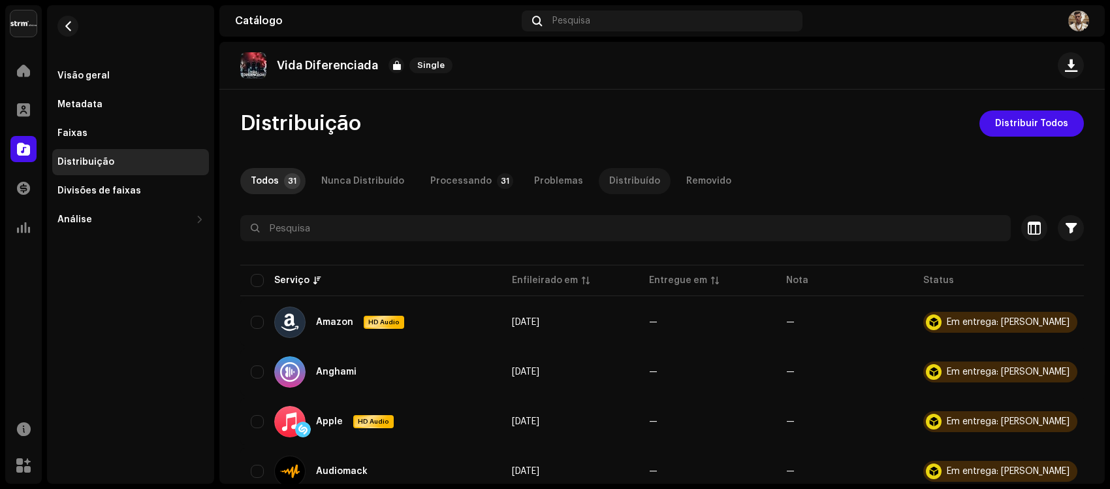
click at [609, 176] on div "Distribuído" at bounding box center [634, 181] width 51 height 26
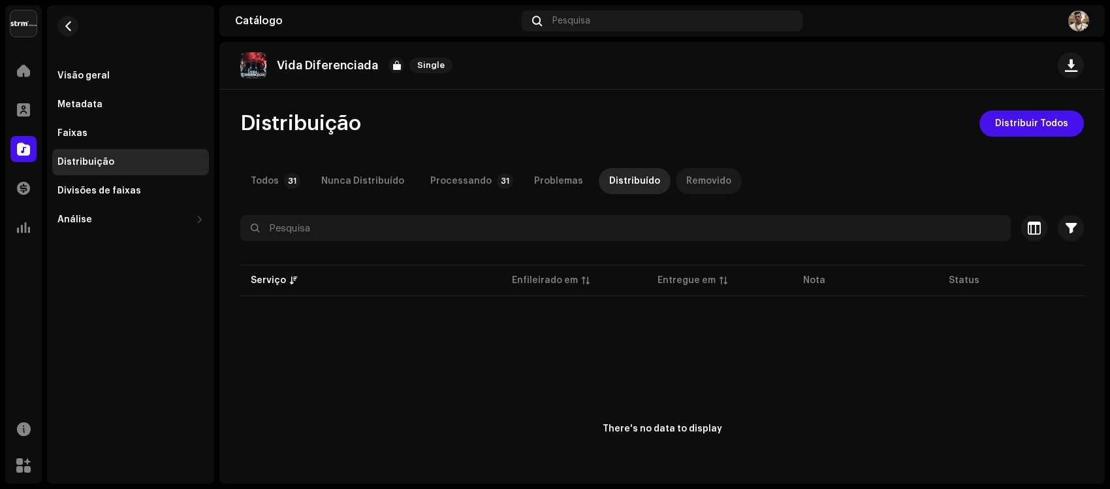
click at [689, 180] on div "Removido" at bounding box center [708, 181] width 45 height 26
click at [454, 170] on div "Processando" at bounding box center [460, 181] width 61 height 26
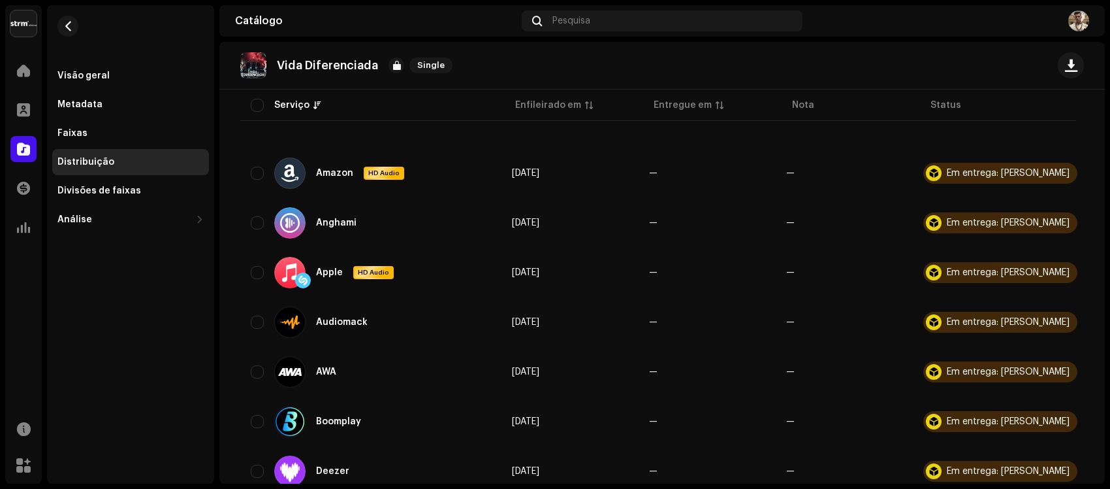
scroll to position [408, 0]
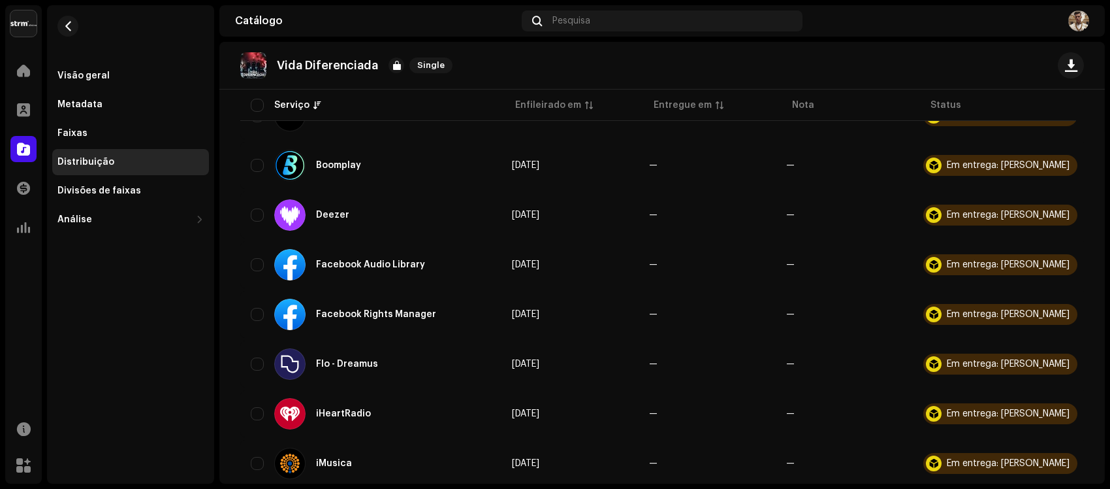
click at [1088, 20] on img at bounding box center [1079, 20] width 21 height 21
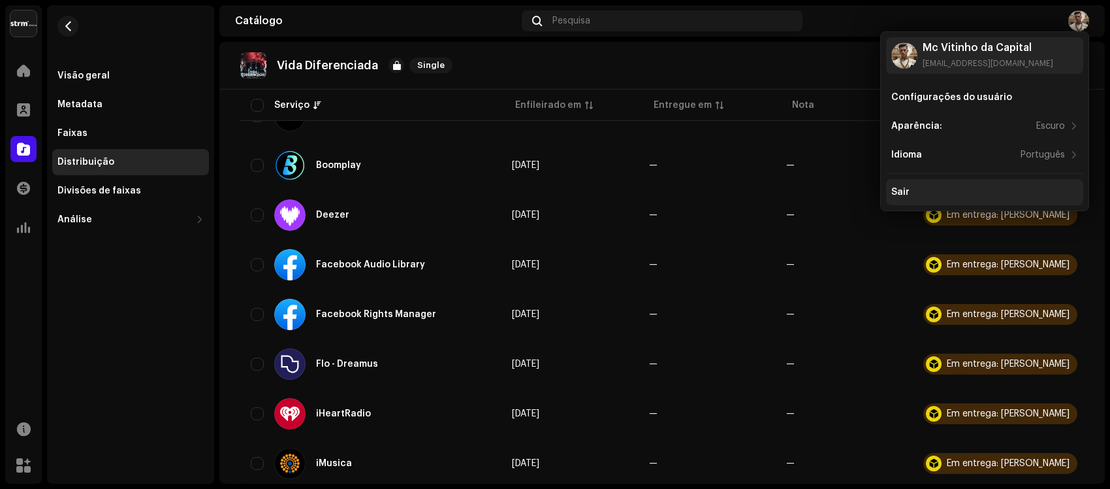
click at [937, 195] on div "Sair" at bounding box center [985, 192] width 187 height 10
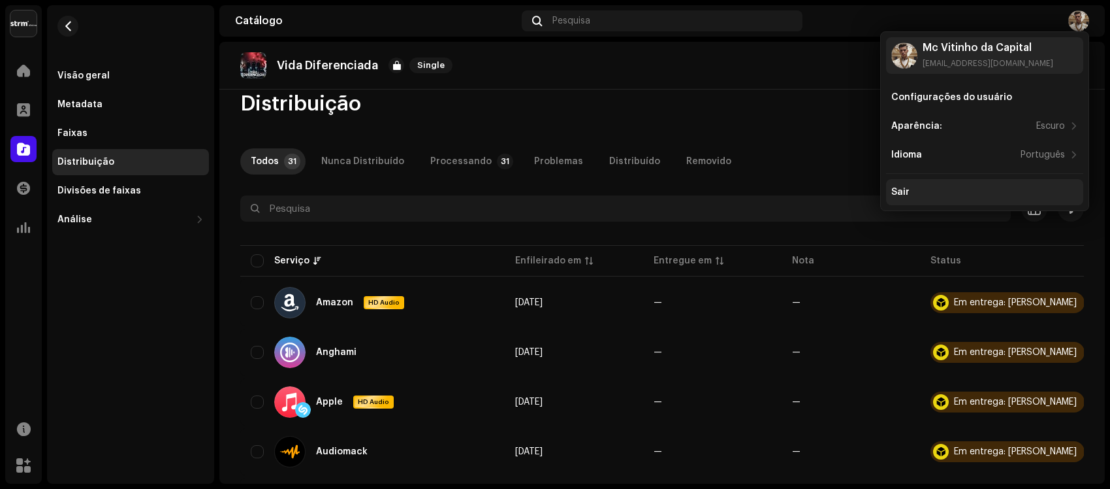
scroll to position [0, 0]
